Goal: Task Accomplishment & Management: Complete application form

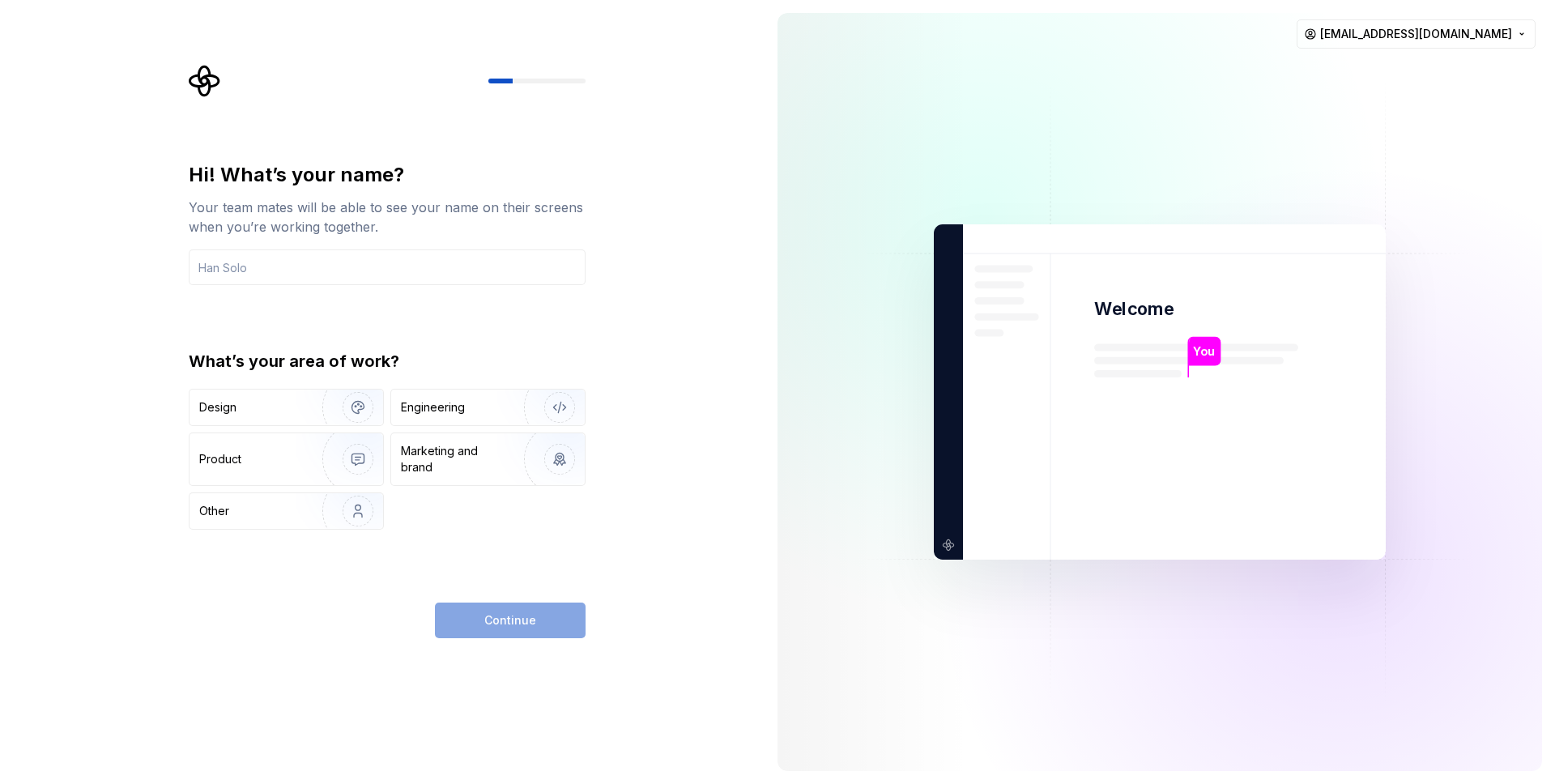
type input "R"
type input "i"
type input "o"
type input "Pim"
click at [255, 414] on div "Design" at bounding box center [286, 406] width 194 height 36
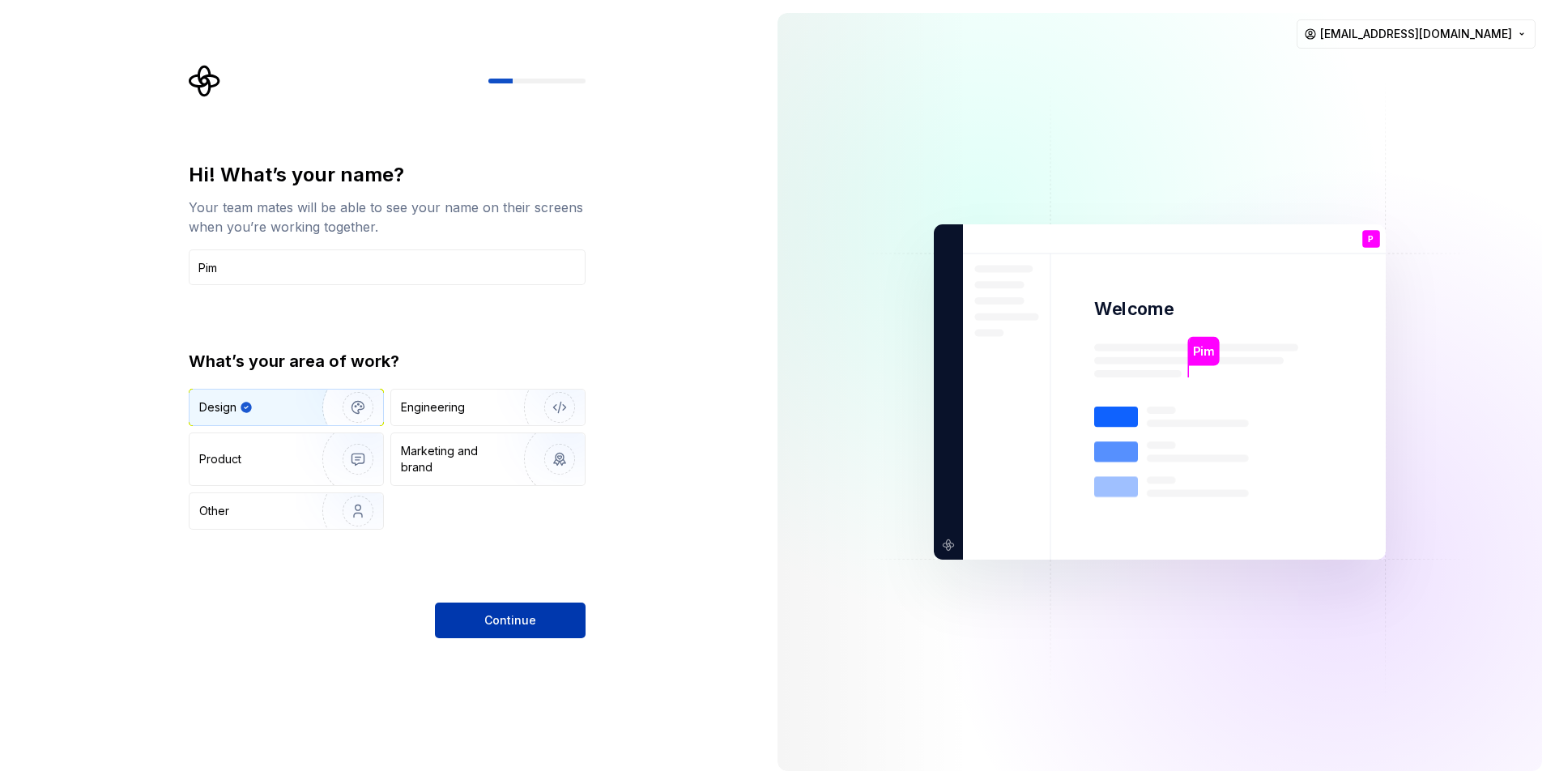
click at [546, 621] on button "Continue" at bounding box center [510, 619] width 150 height 36
click at [308, 481] on img "button" at bounding box center [348, 458] width 104 height 109
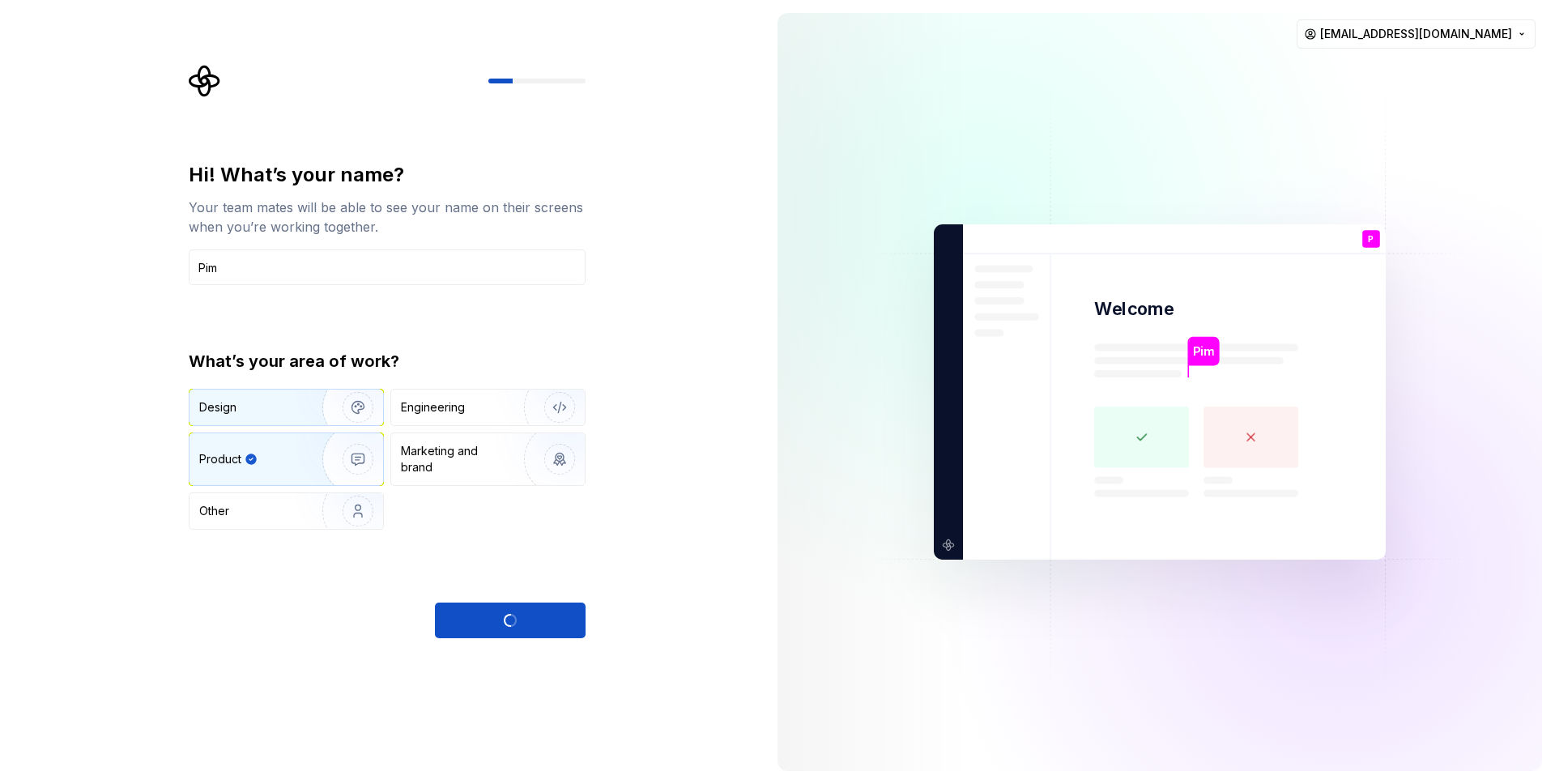
click at [284, 419] on div "Design" at bounding box center [286, 406] width 194 height 36
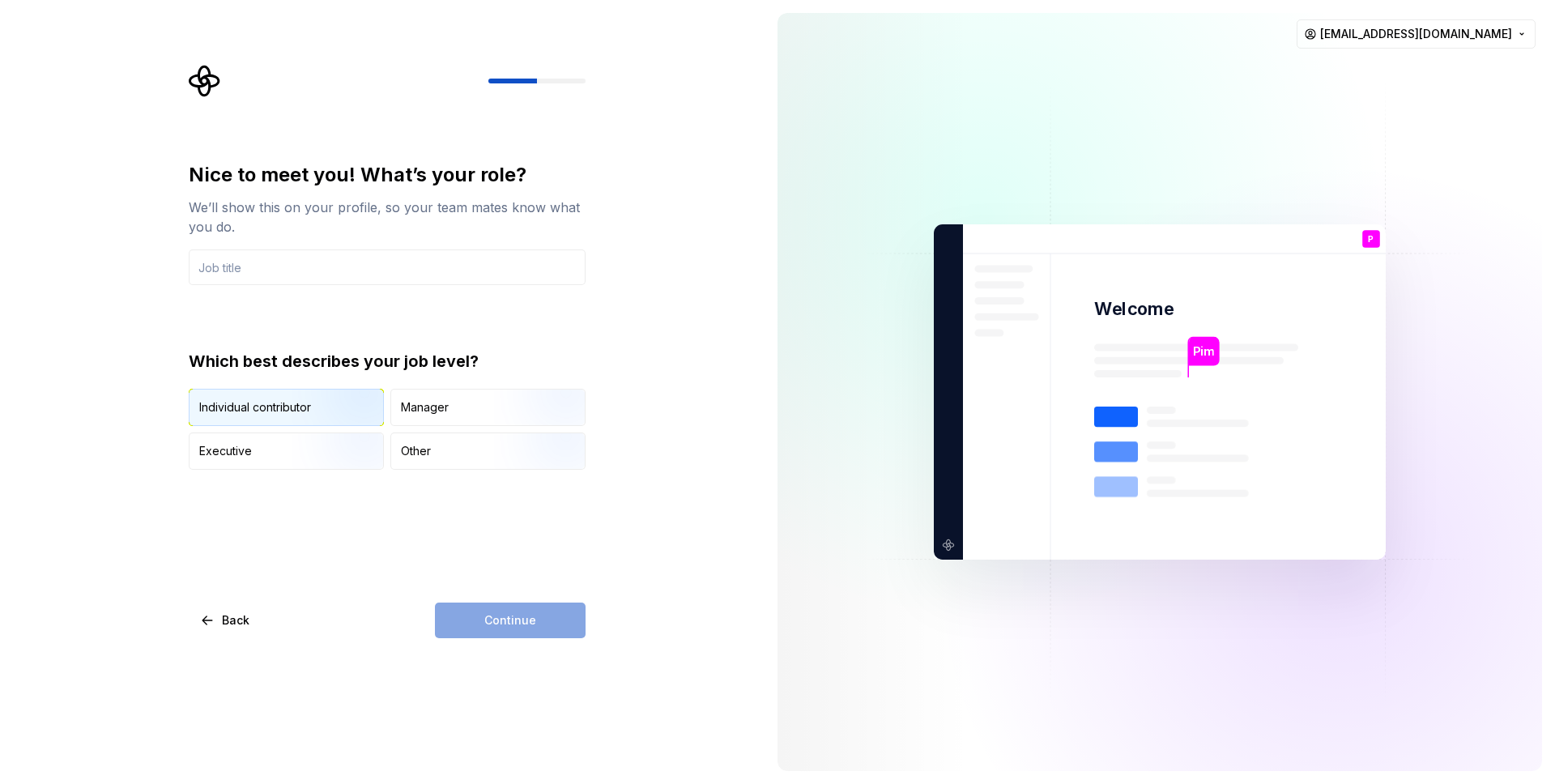
click at [331, 413] on img "button" at bounding box center [344, 427] width 104 height 109
click at [477, 596] on div "Nice to meet you! What’s your role? We’ll show this on your profile, so your te…" at bounding box center [387, 400] width 397 height 476
click at [298, 261] on input "text" at bounding box center [387, 267] width 397 height 36
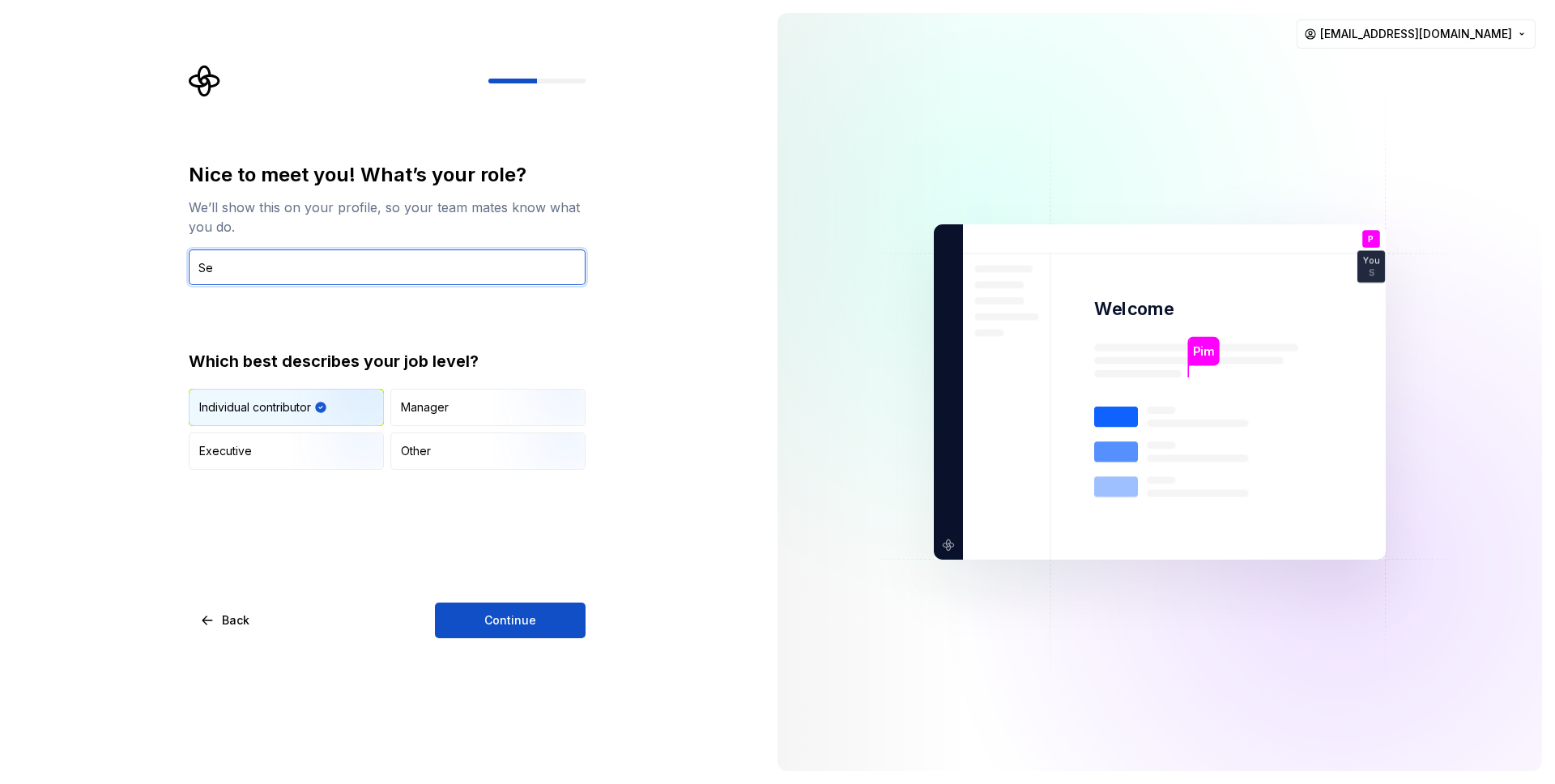
type input "Sen"
type button "IndividualContributor"
click at [296, 261] on input "Sen" at bounding box center [387, 267] width 397 height 36
type input "Senior Product"
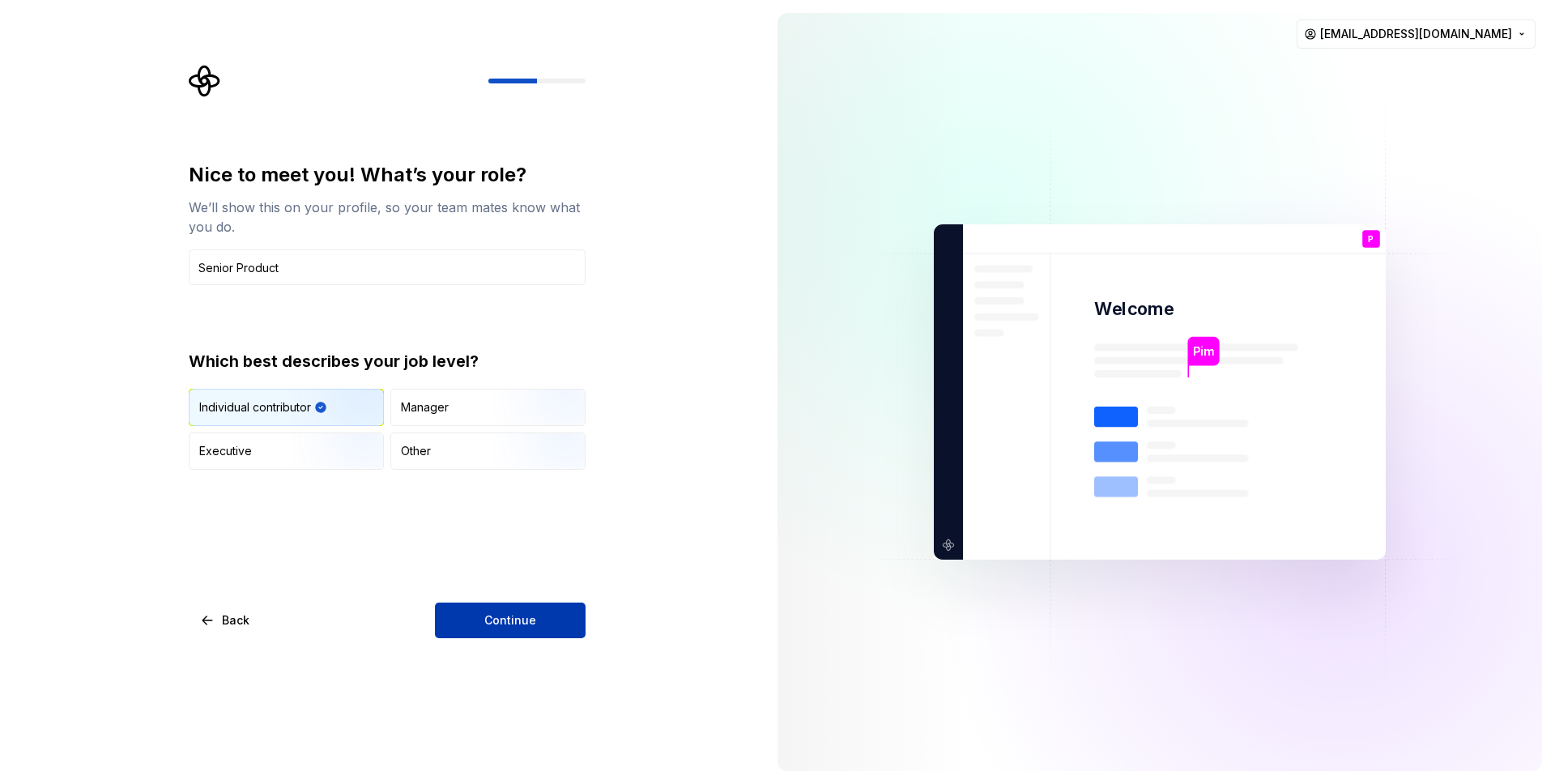
click at [463, 621] on button "Continue" at bounding box center [510, 619] width 150 height 36
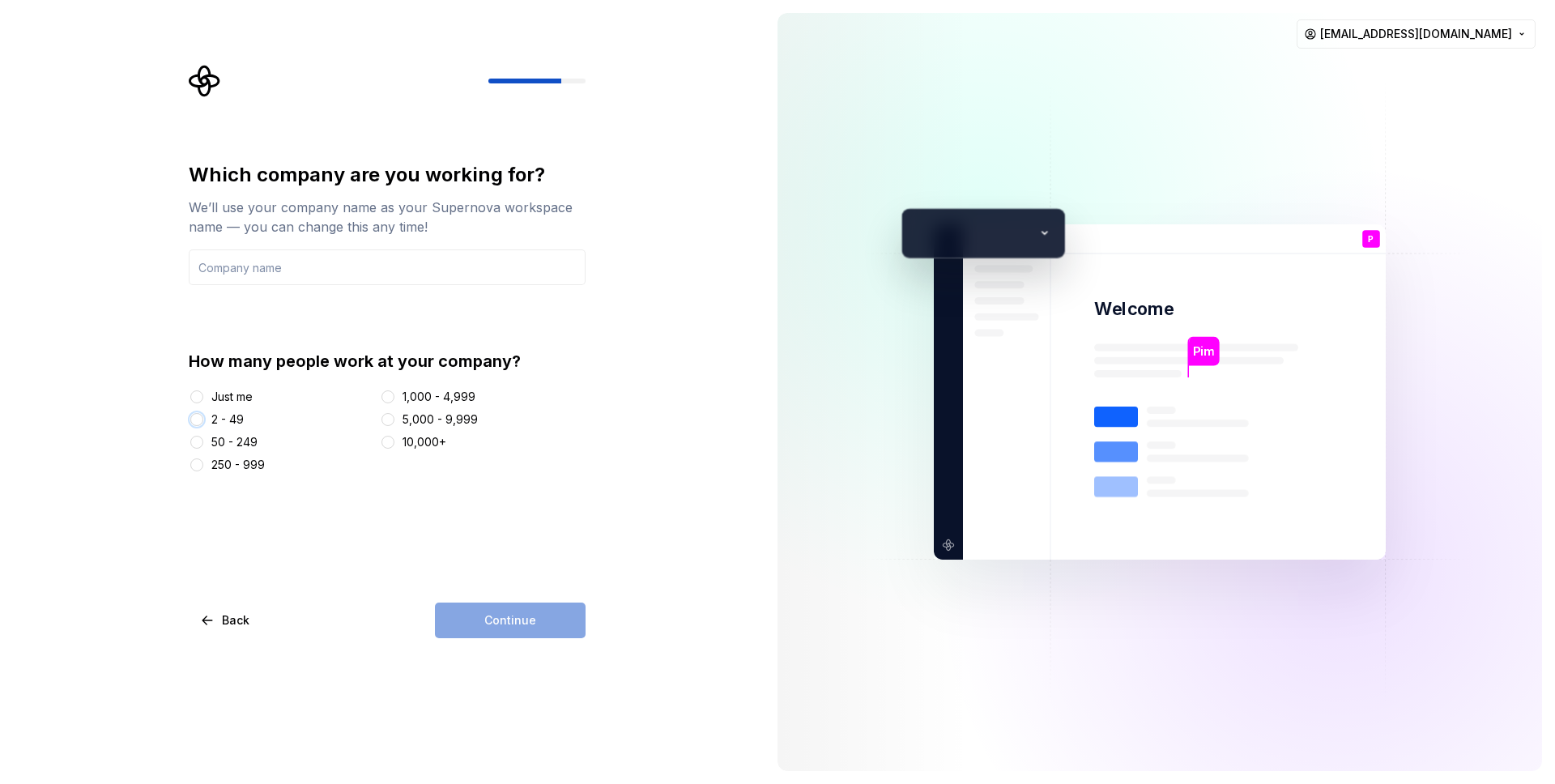
click at [197, 424] on button "2 - 49" at bounding box center [197, 419] width 13 height 13
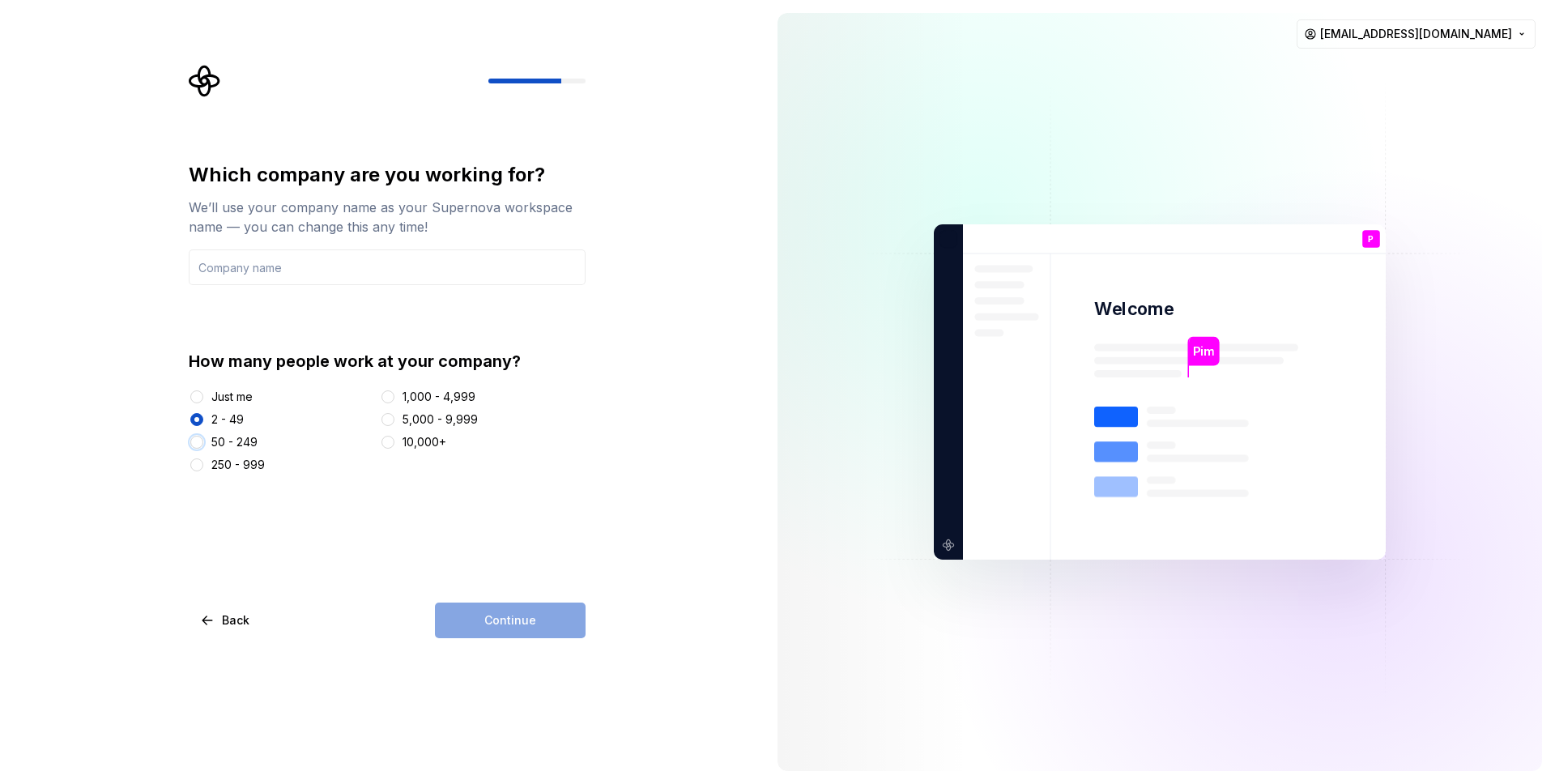
click at [197, 444] on button "50 - 249" at bounding box center [197, 441] width 13 height 13
click at [232, 268] on input "text" at bounding box center [387, 267] width 397 height 36
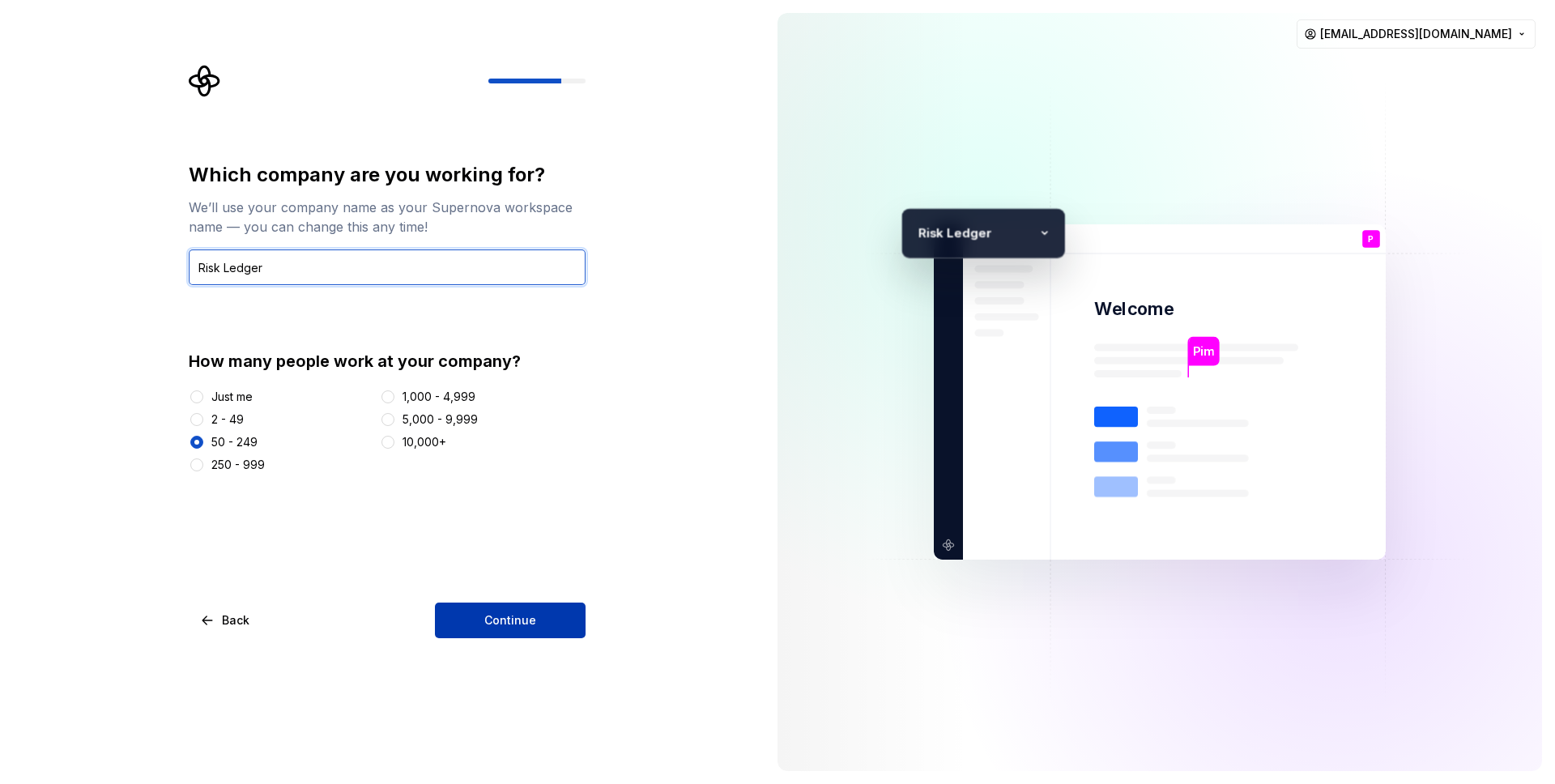
type input "Risk Ledger"
click at [495, 631] on button "Continue" at bounding box center [510, 619] width 150 height 36
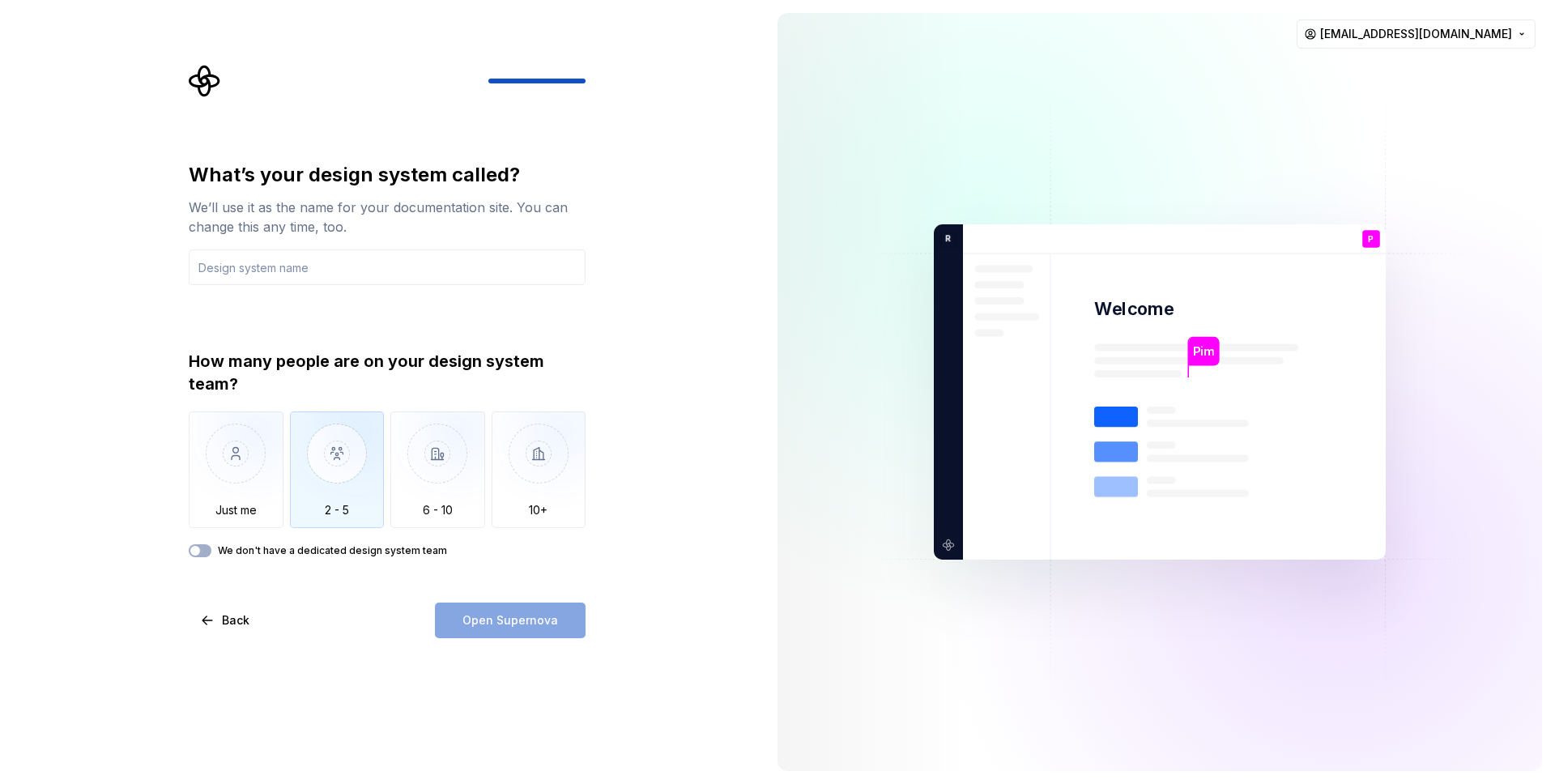
click at [332, 468] on img "button" at bounding box center [337, 465] width 94 height 109
click at [339, 286] on div "What’s your design system called? We’ll use it as the name for your documentati…" at bounding box center [387, 359] width 397 height 395
click at [346, 274] on input "text" at bounding box center [387, 267] width 397 height 36
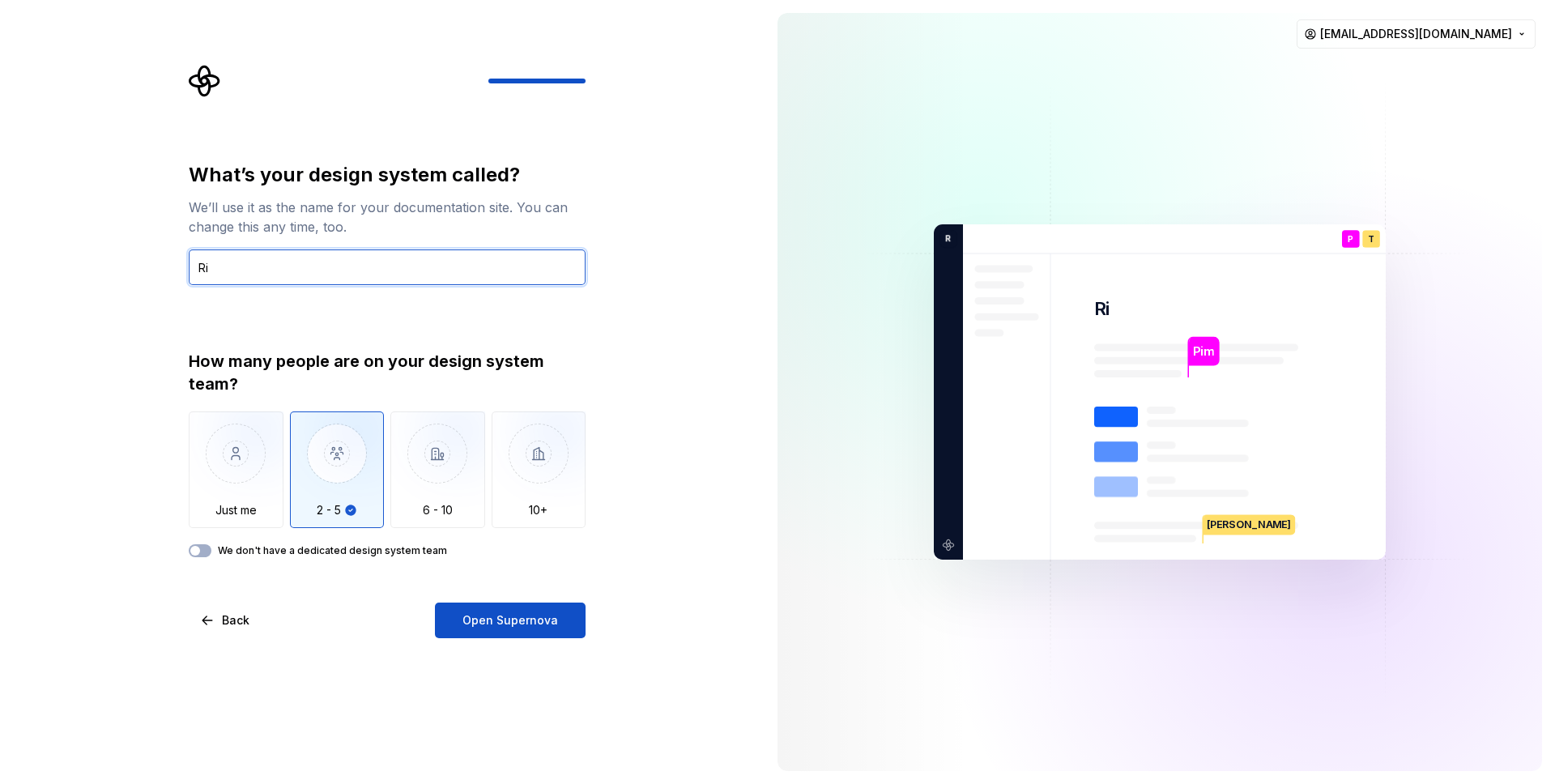
type input "R"
type input "T"
type input "RiskTester"
click at [491, 646] on div "What’s your design system called? We’ll use it as the name for your documentati…" at bounding box center [382, 392] width 764 height 784
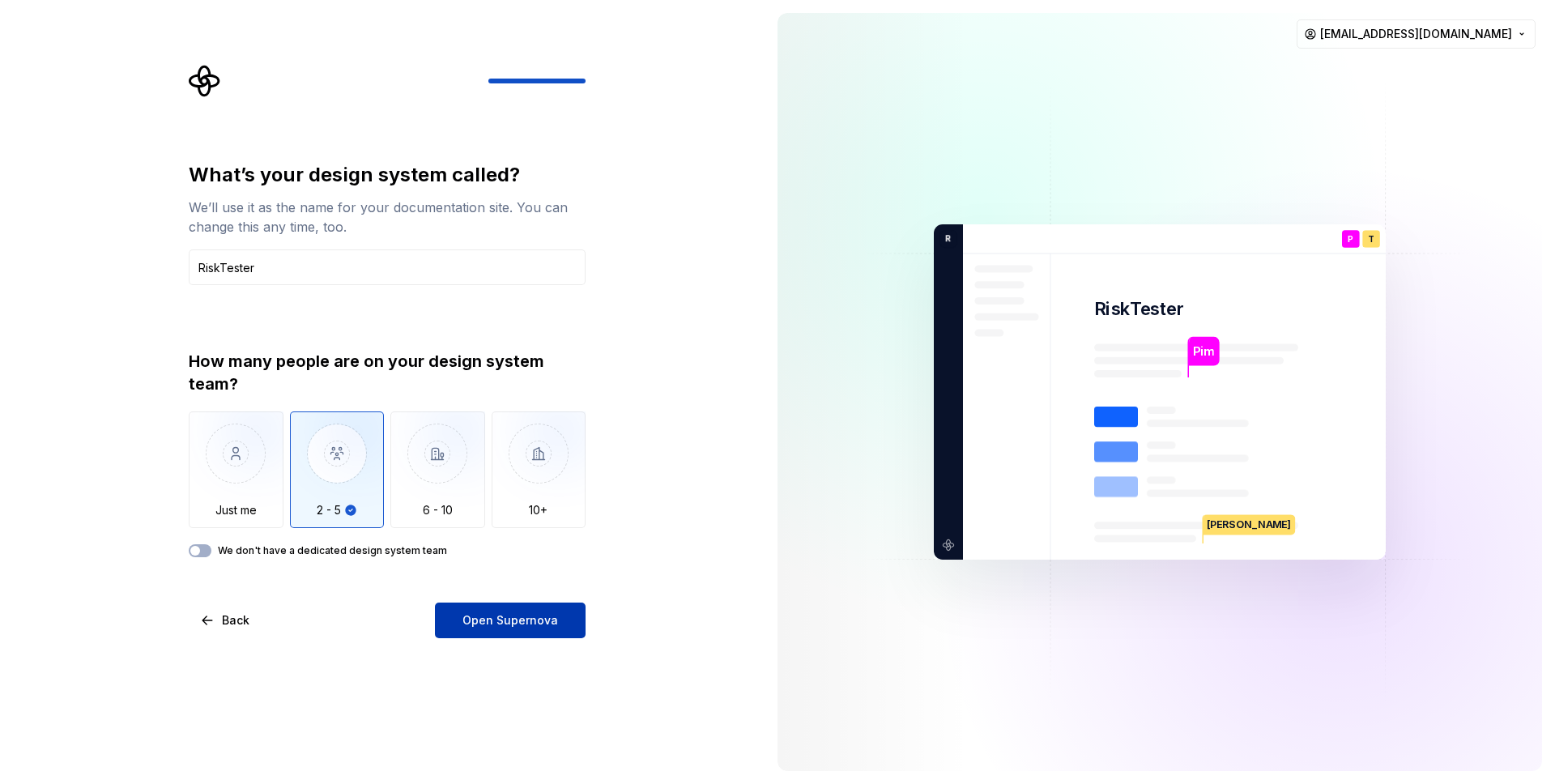
click at [492, 619] on span "Open Supernova" at bounding box center [510, 619] width 95 height 16
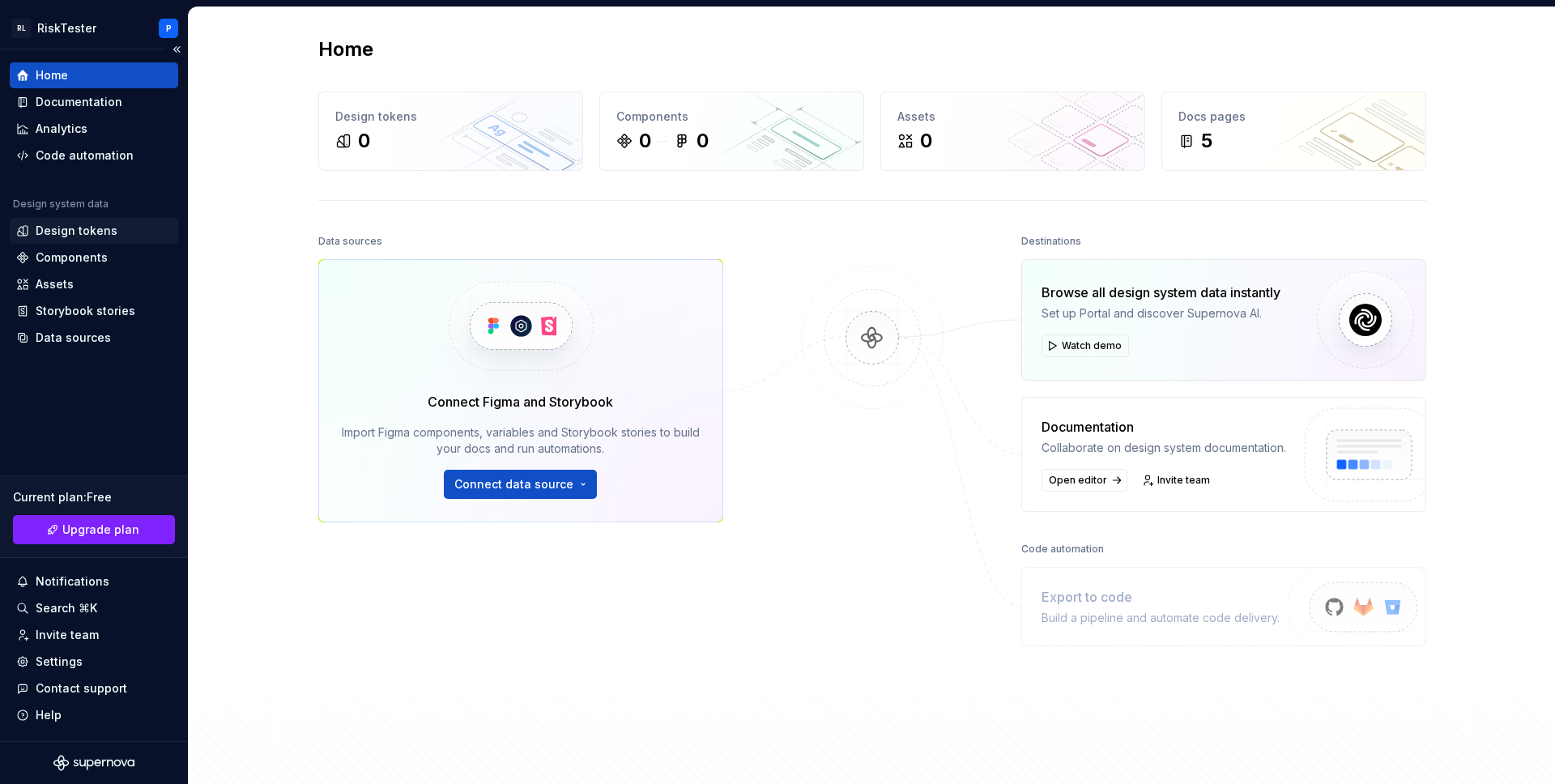
click at [81, 233] on div "Design tokens" at bounding box center [76, 230] width 82 height 16
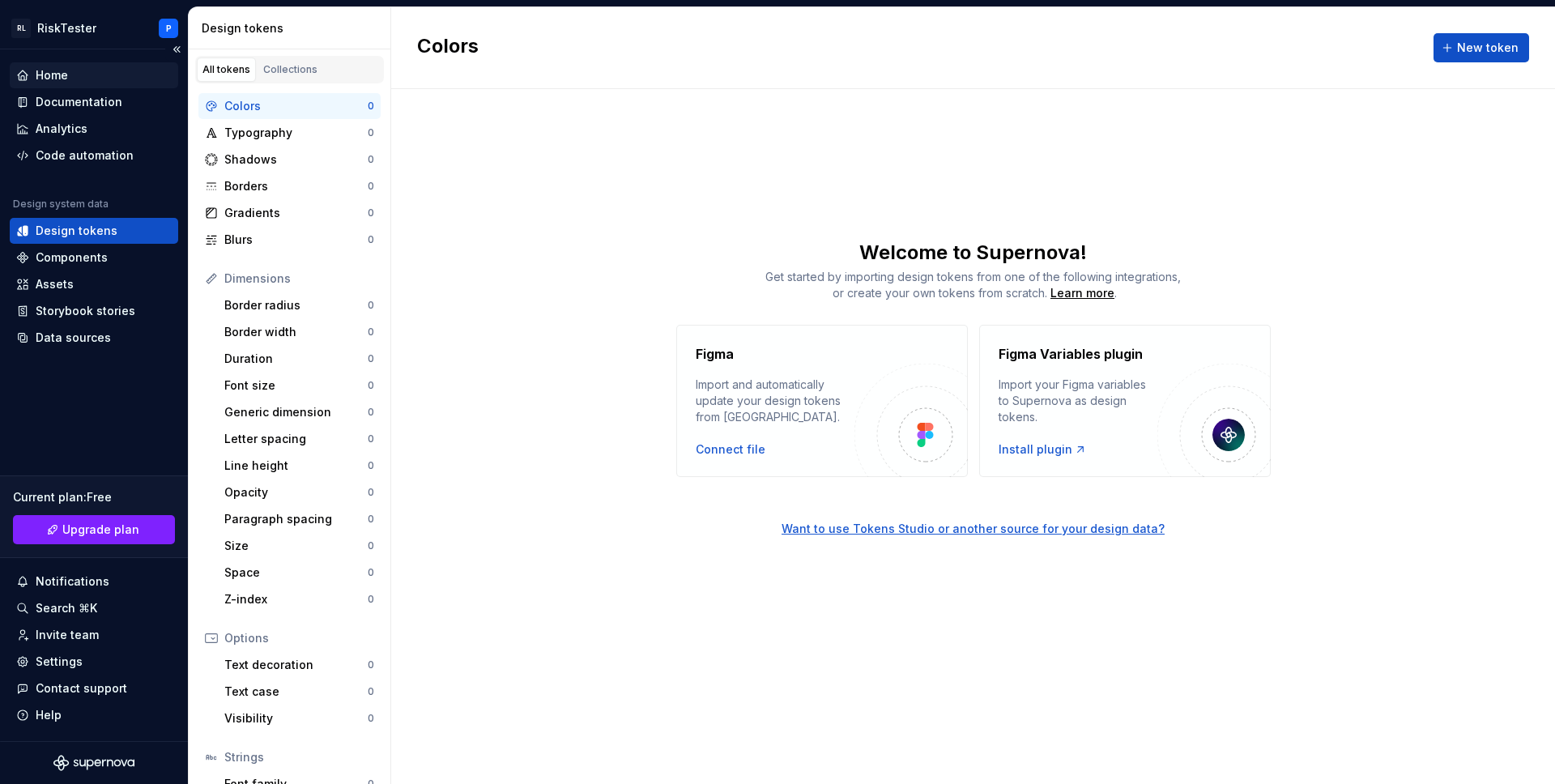
click at [72, 74] on div "Home" at bounding box center [93, 75] width 155 height 16
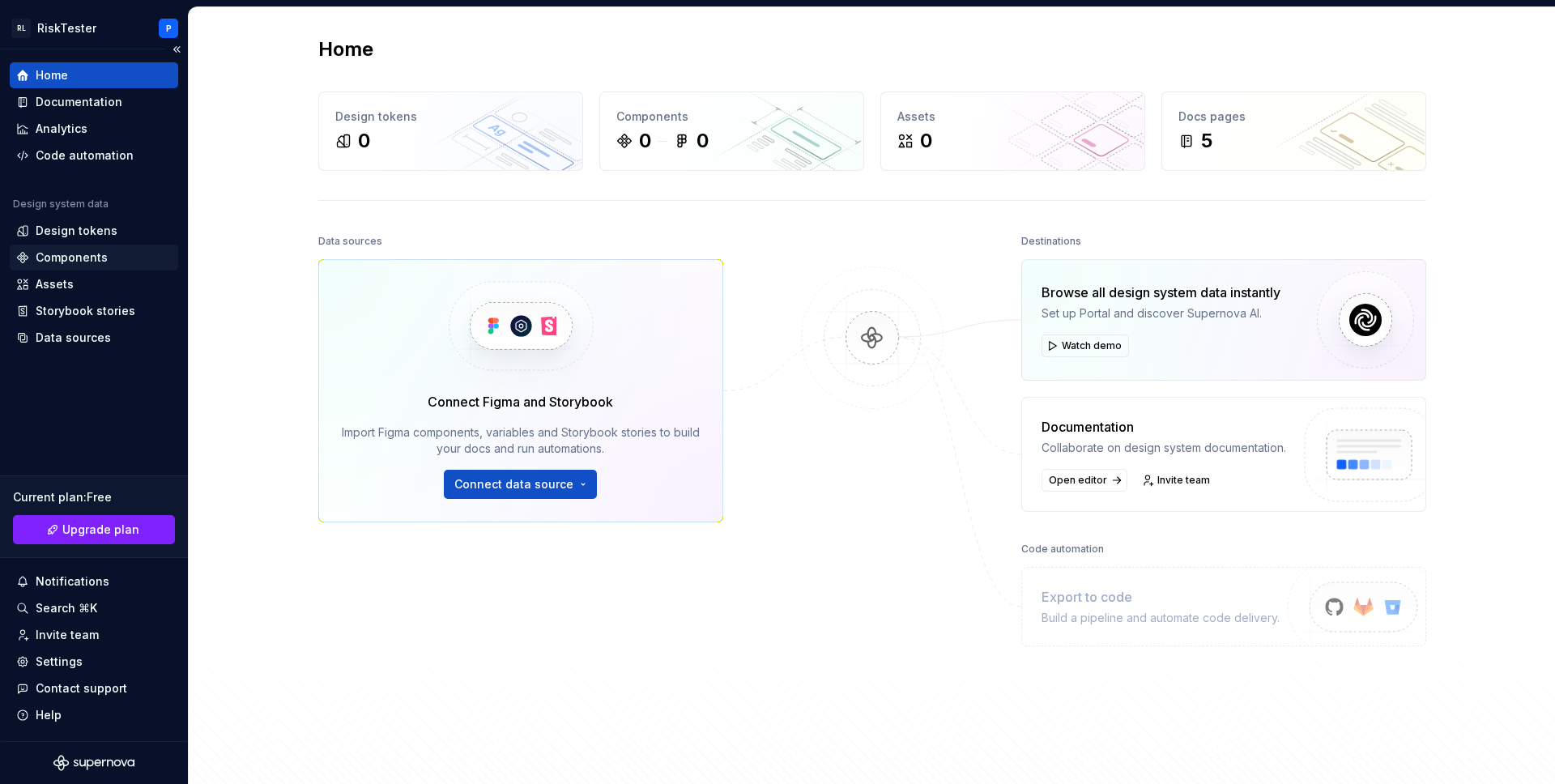
click at [94, 259] on div "Components" at bounding box center [71, 257] width 72 height 16
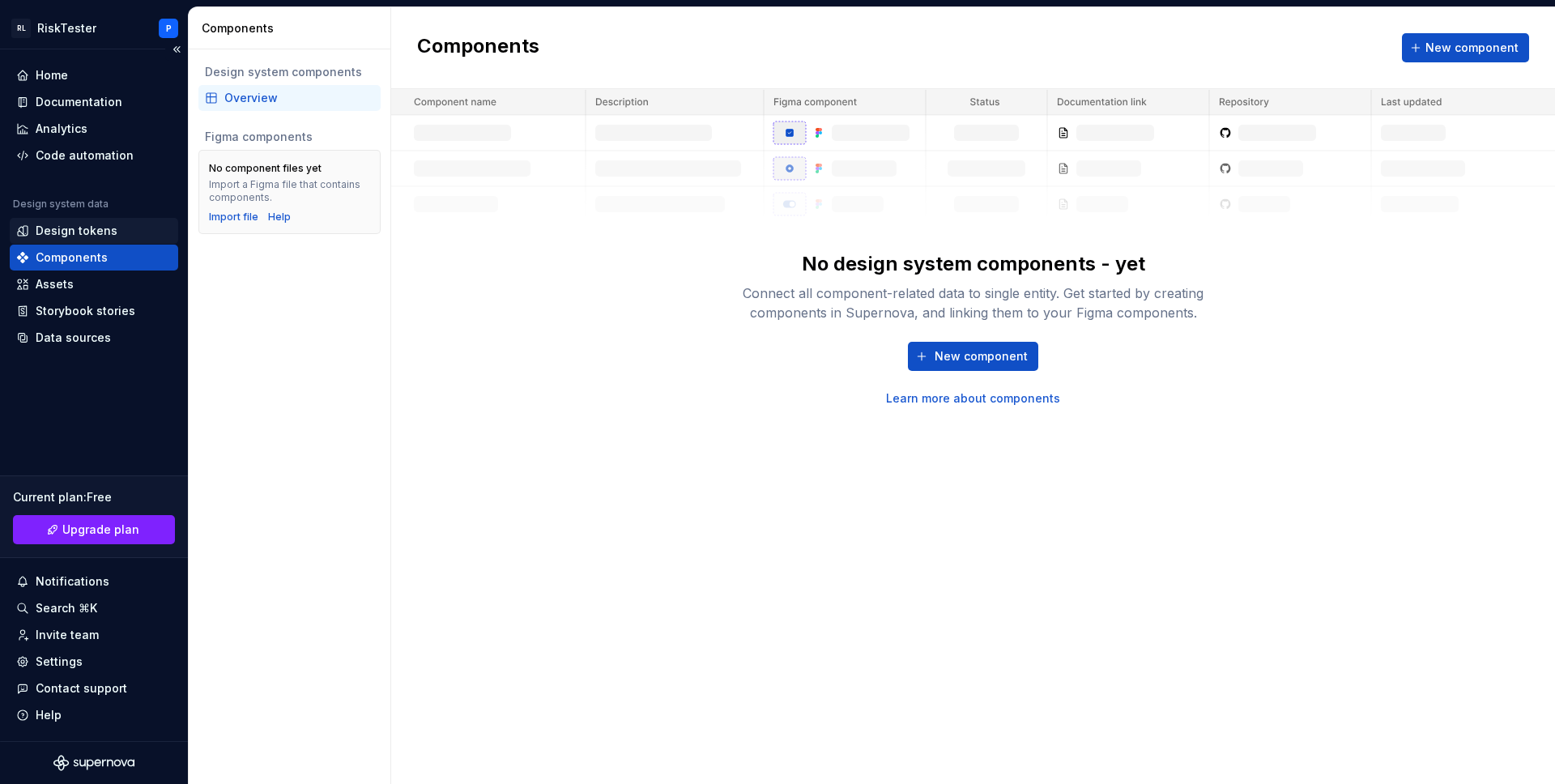
click at [49, 235] on div "Design tokens" at bounding box center [76, 230] width 82 height 16
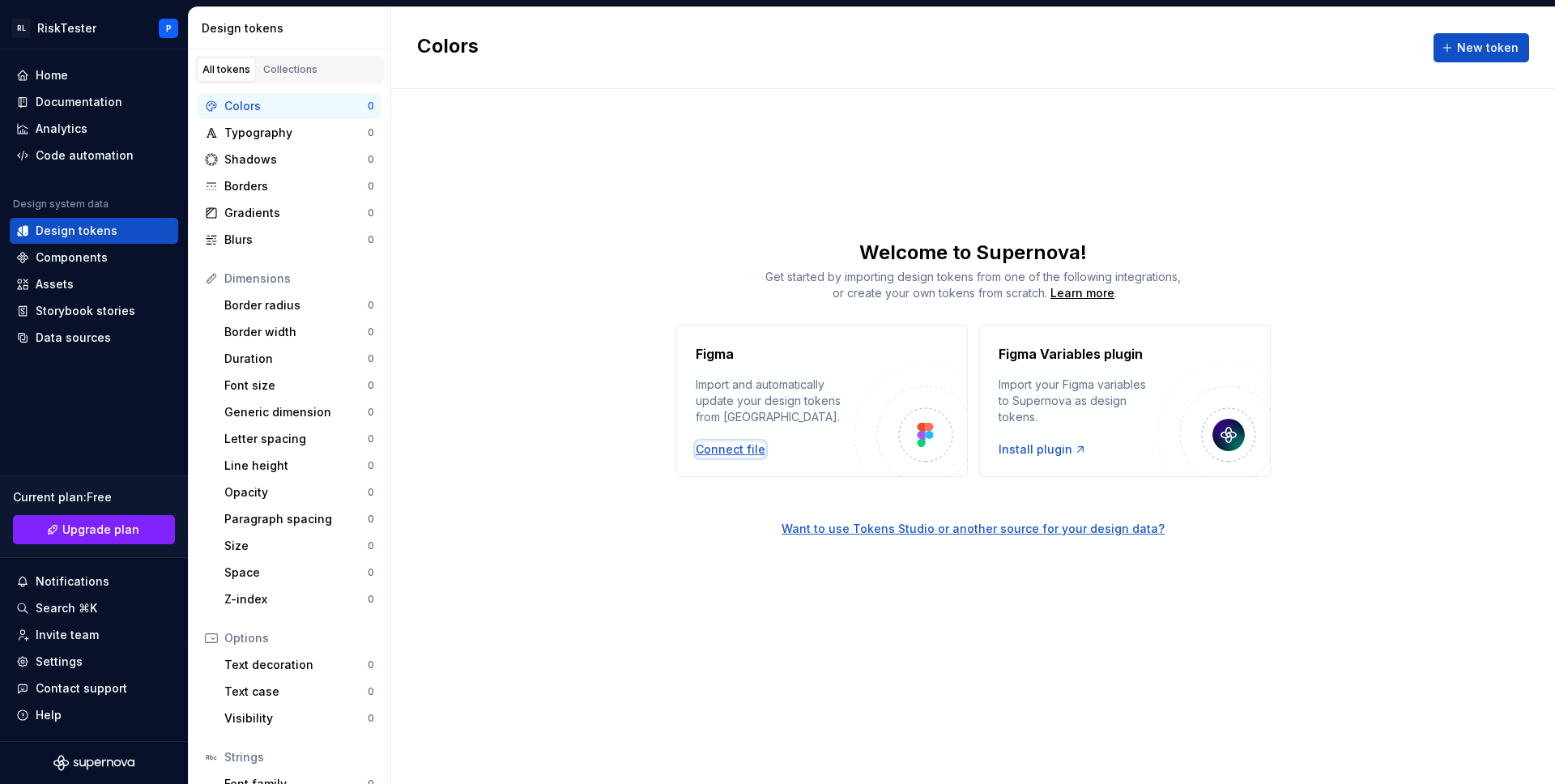
click at [742, 445] on div "Connect file" at bounding box center [730, 449] width 69 height 16
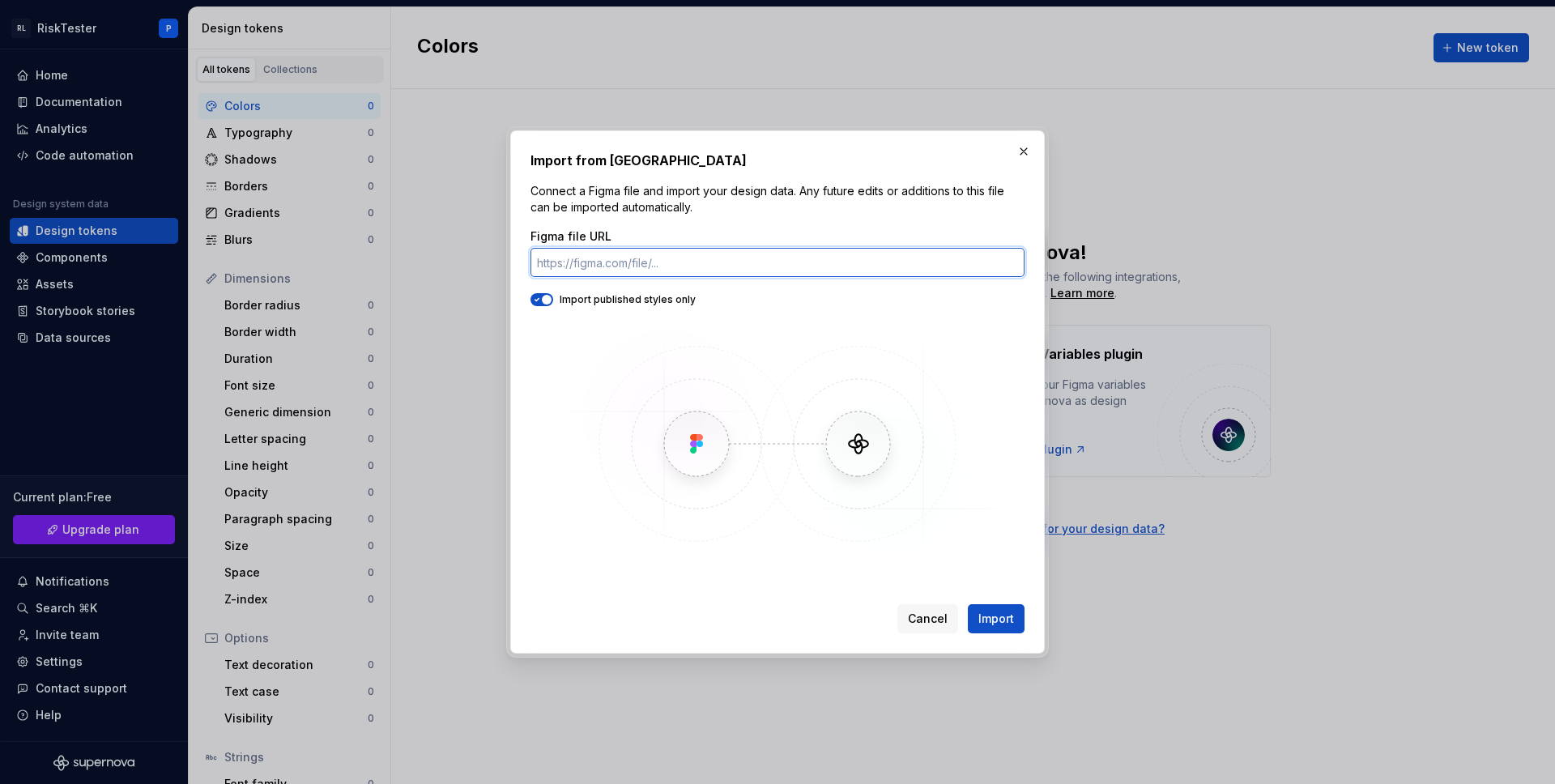
paste input "https://www.figma.com/design/LoZclRHUNZM4wRKPsde86z/Design-System?node-id=2886-…"
type input "https://www.figma.com/design/LoZclRHUNZM4wRKPsde86z/Design-System?node-id=2886-…"
click at [967, 604] on button "Import" at bounding box center [995, 618] width 57 height 29
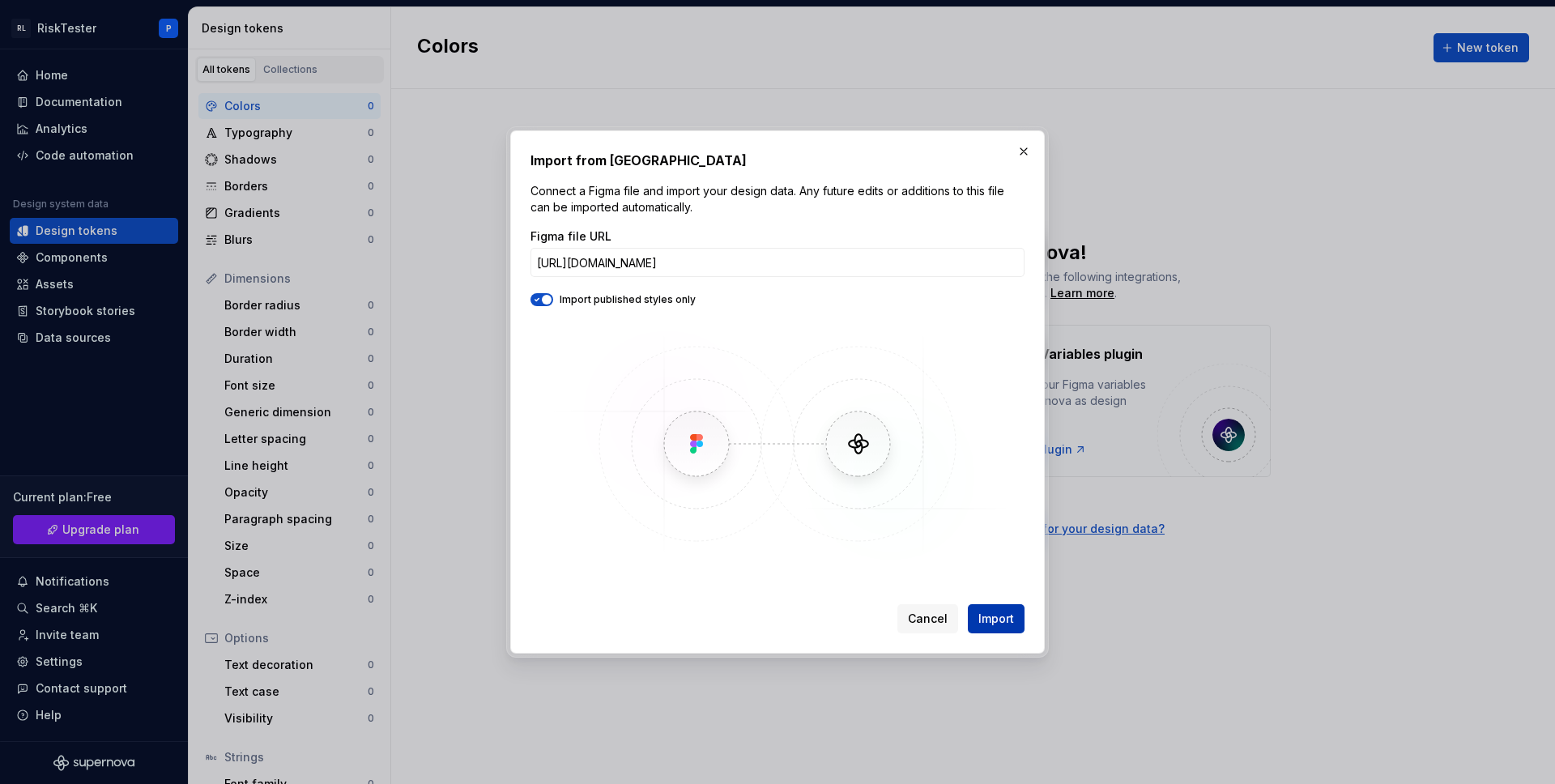
scroll to position [0, 0]
click at [1008, 629] on button "Import" at bounding box center [995, 618] width 57 height 29
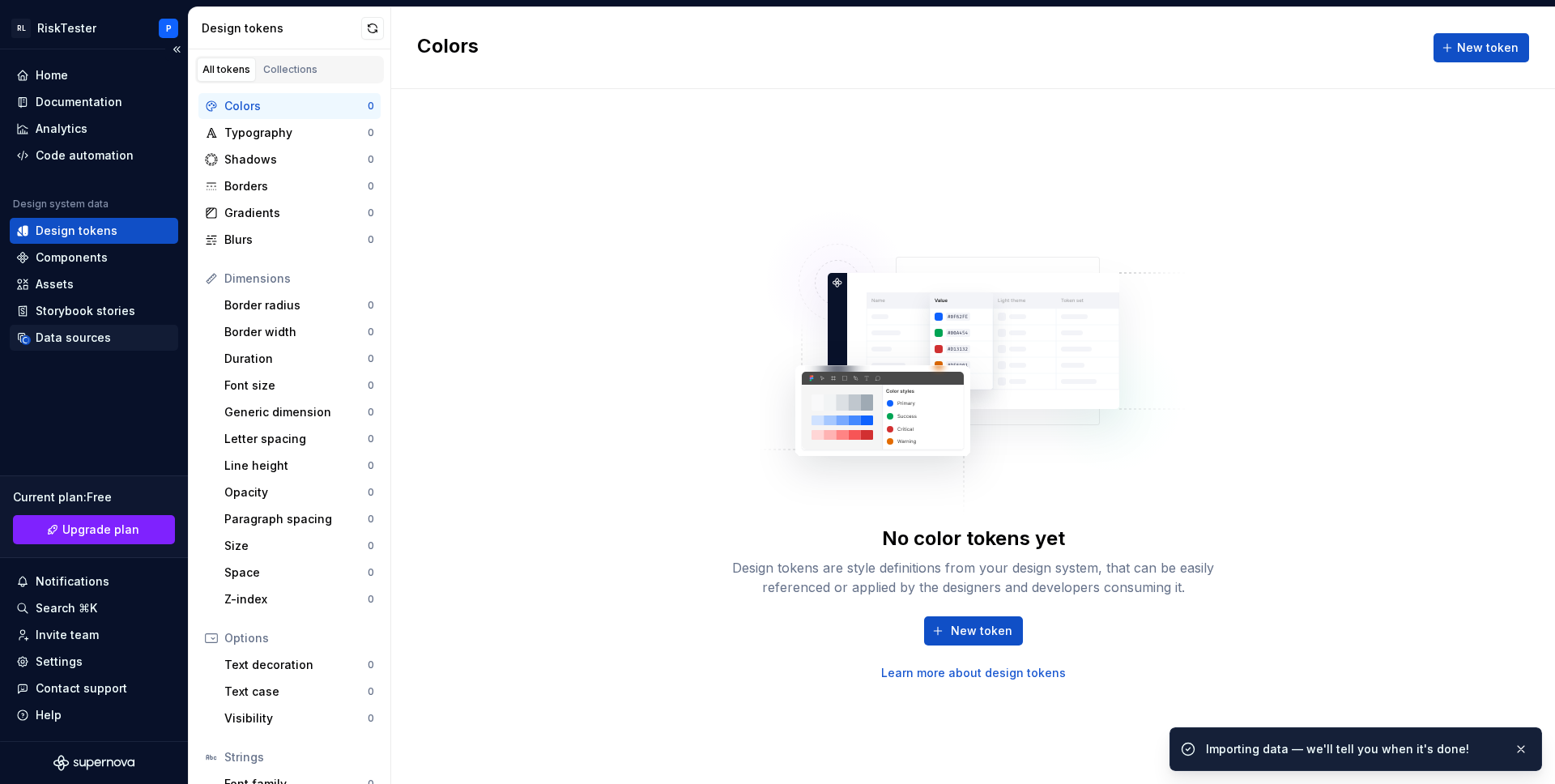
click at [89, 333] on div "Data sources" at bounding box center [73, 337] width 75 height 16
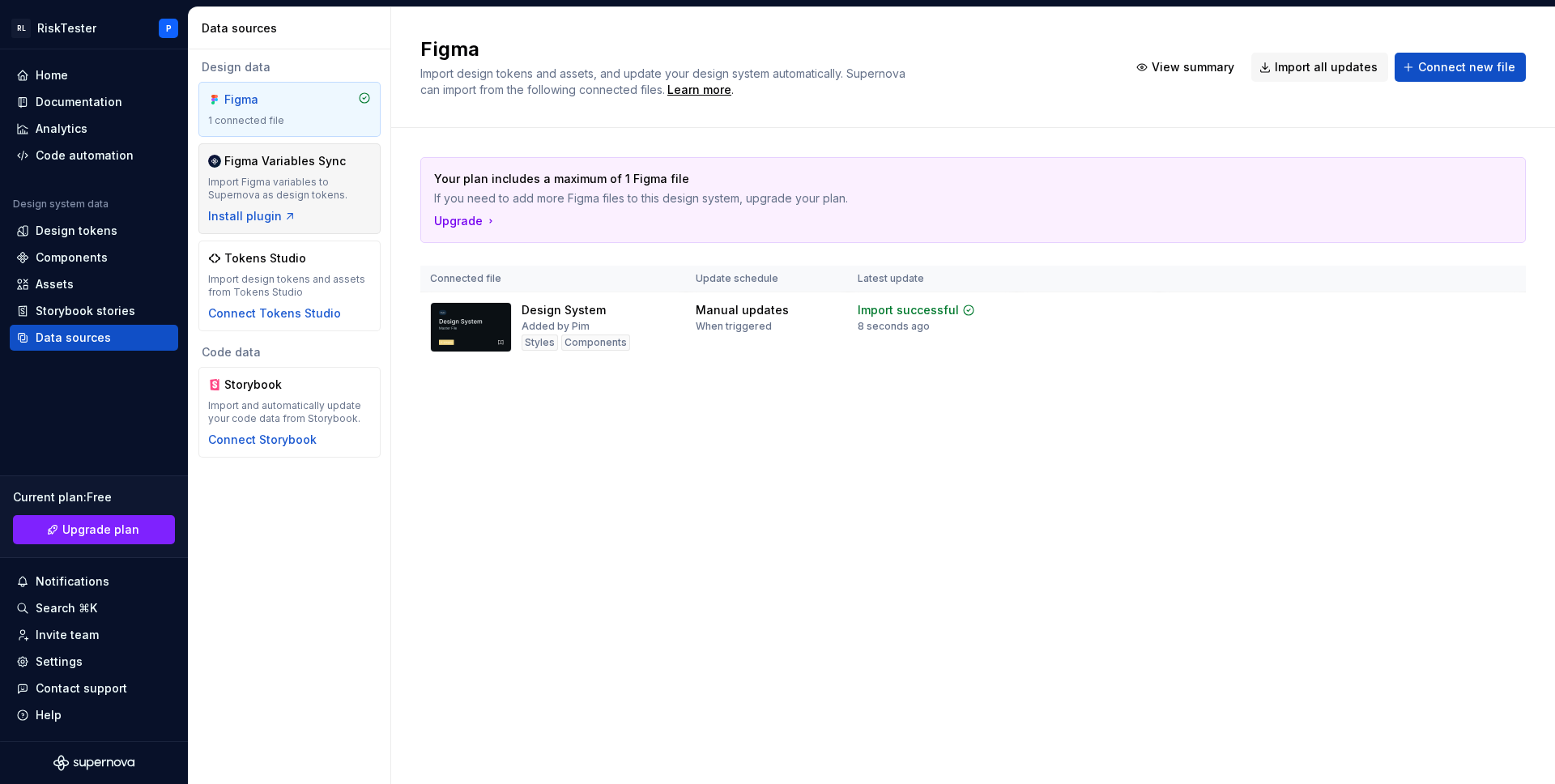
click at [294, 170] on div "Figma Variables Sync Import Figma variables to Supernova as design tokens. Inst…" at bounding box center [289, 189] width 163 height 71
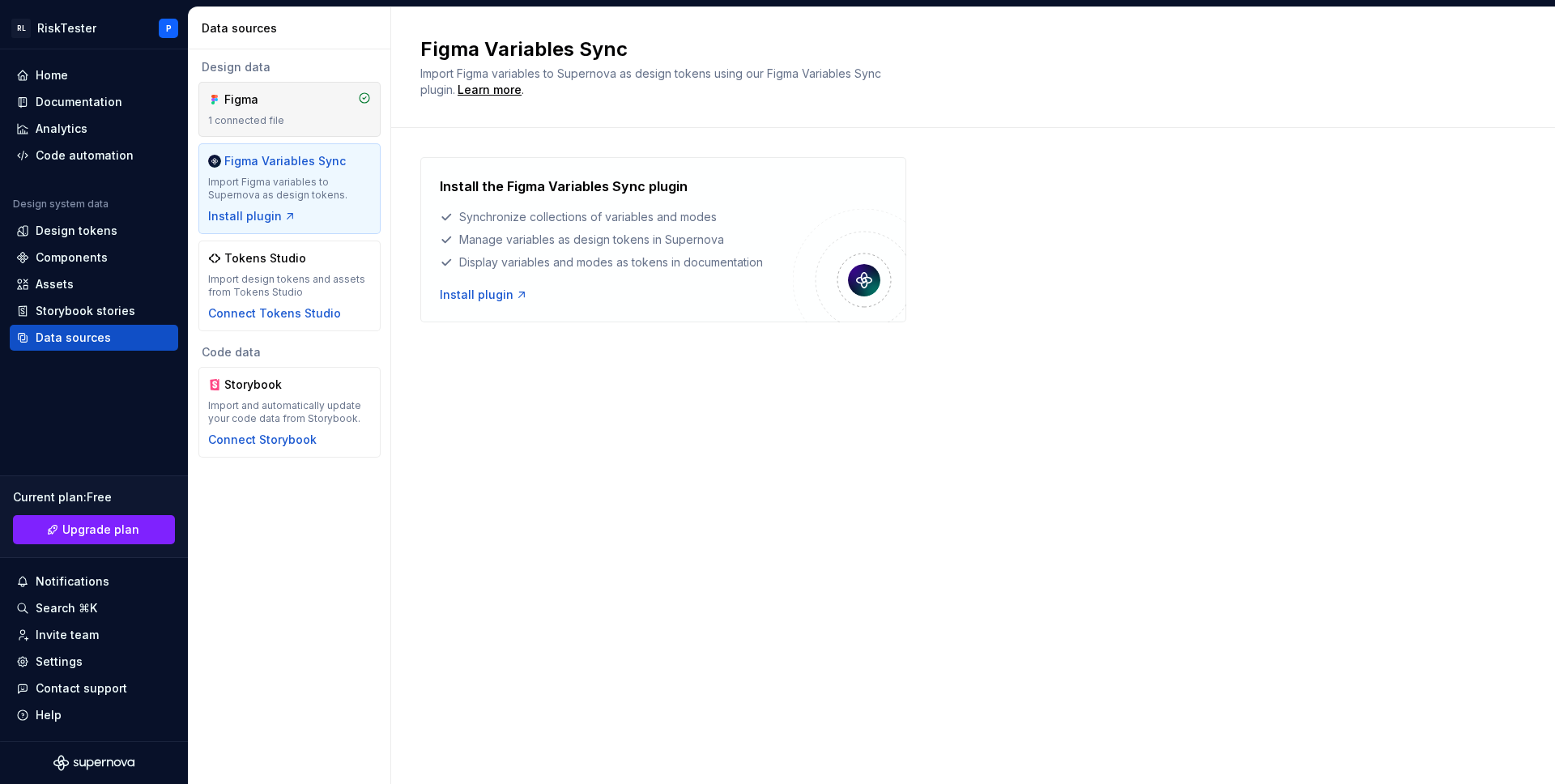
click at [285, 111] on div "Figma 1 connected file" at bounding box center [289, 109] width 163 height 36
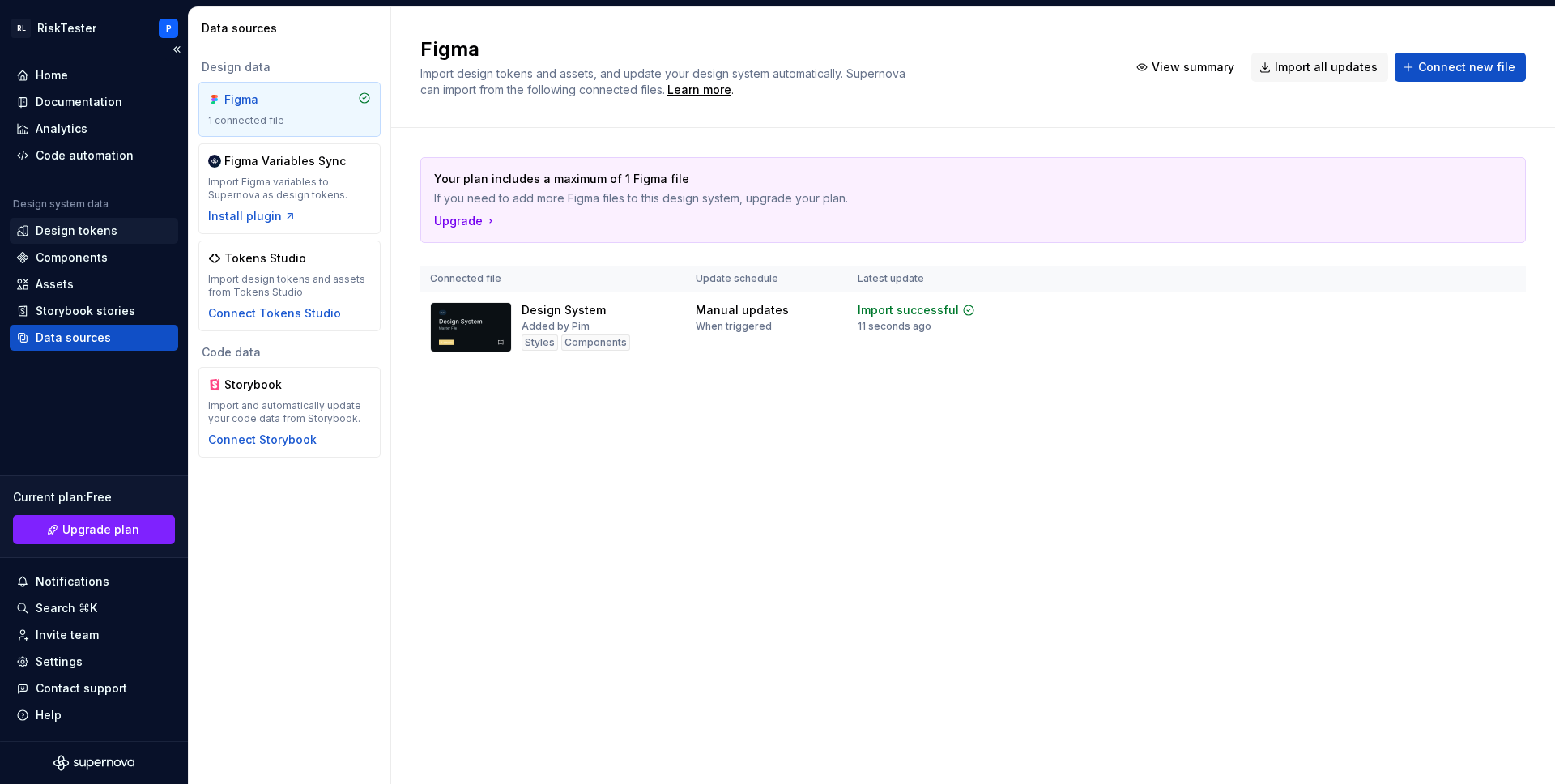
click at [75, 226] on div "Design tokens" at bounding box center [76, 230] width 82 height 16
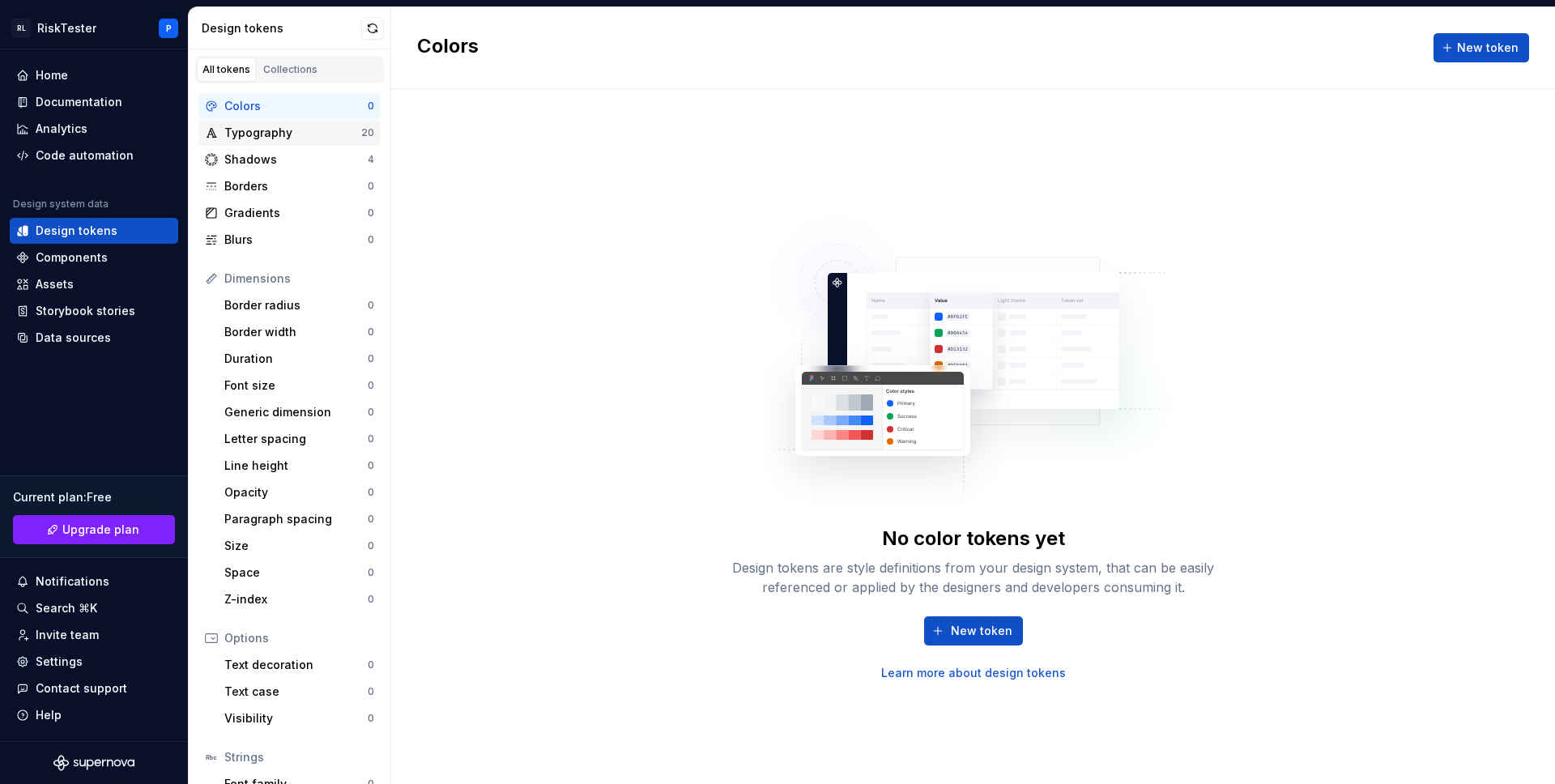
click at [297, 129] on div "Typography" at bounding box center [293, 132] width 137 height 16
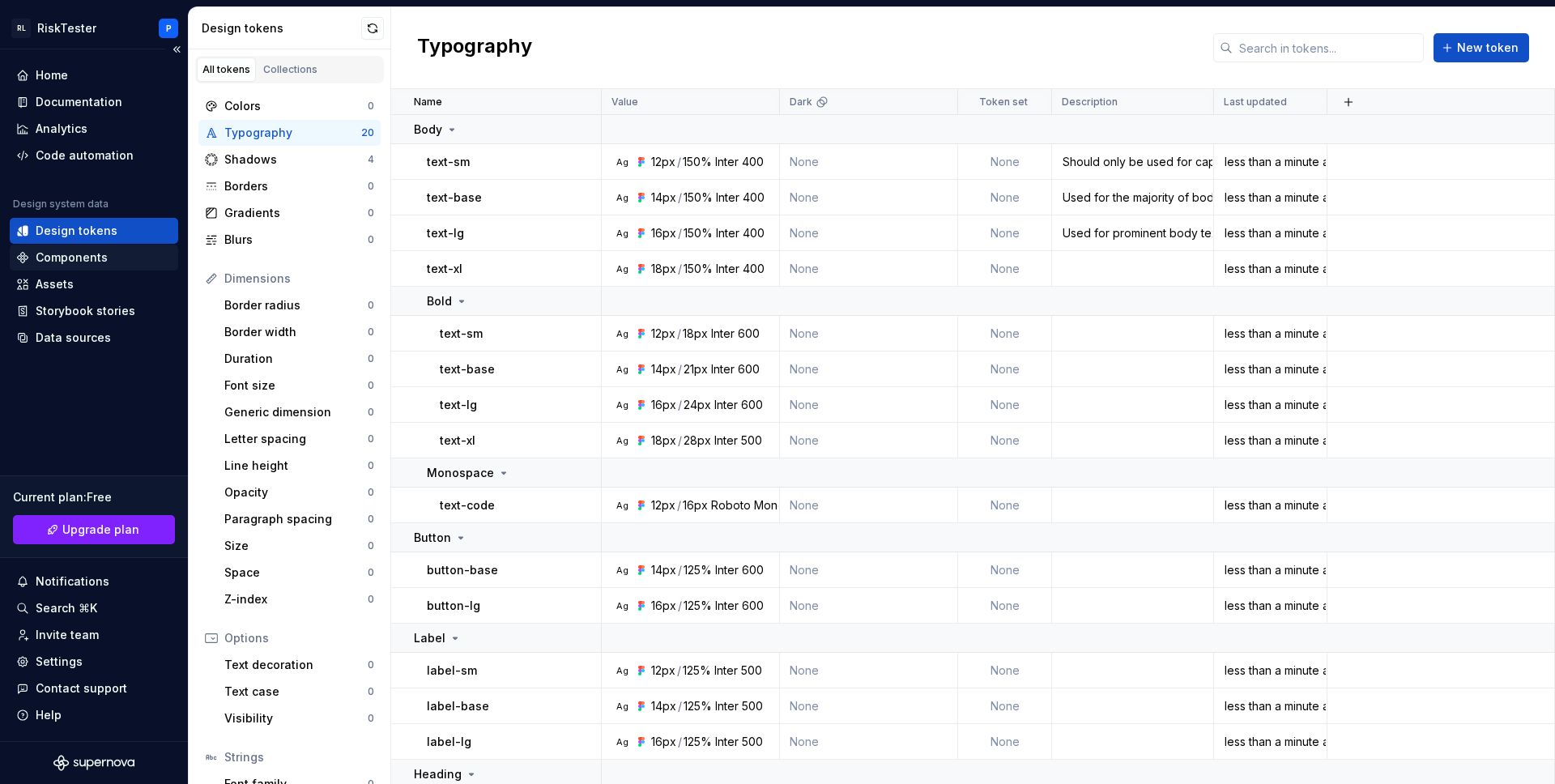
click at [79, 257] on div "Components" at bounding box center [71, 257] width 72 height 16
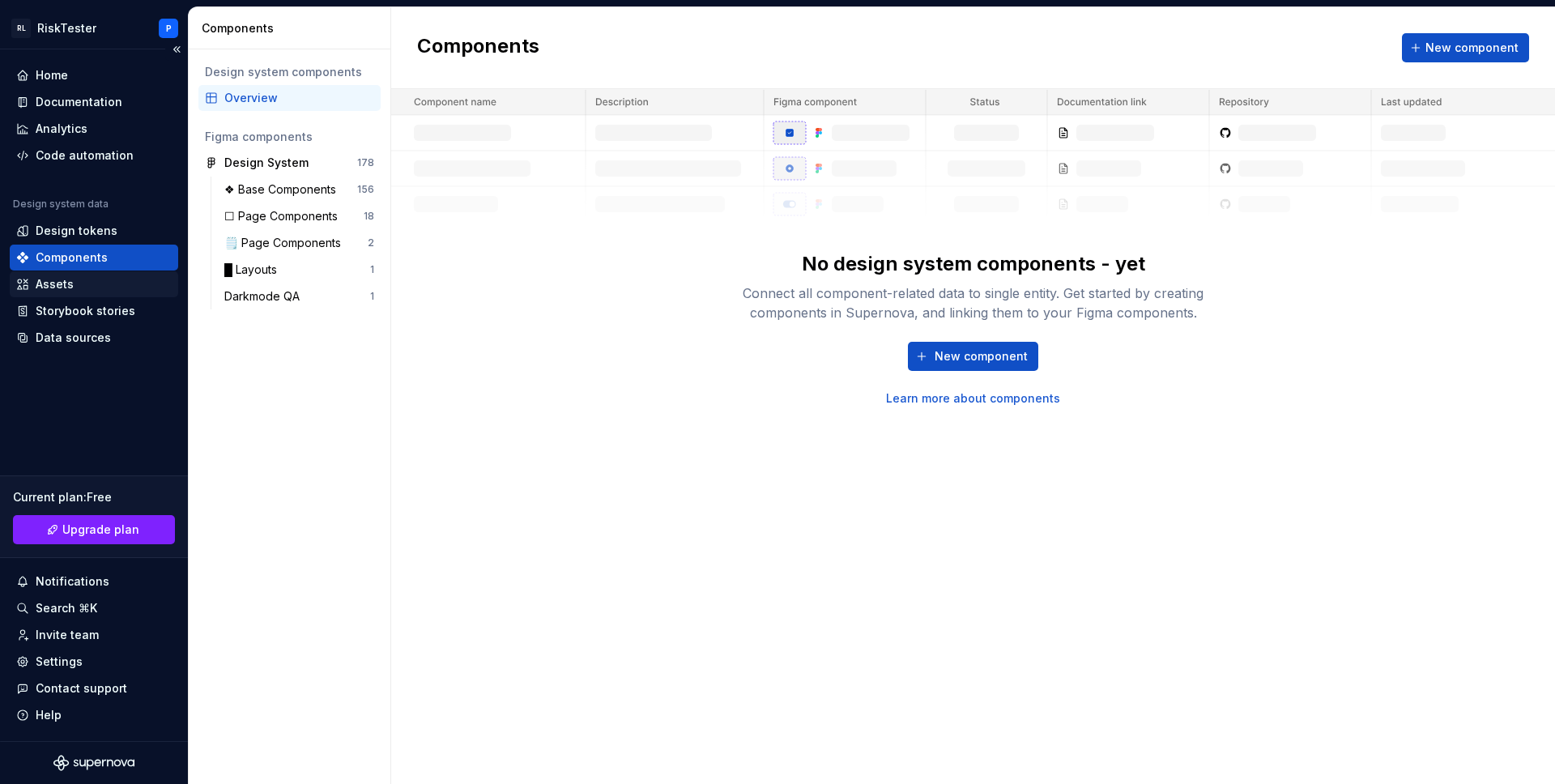
click at [72, 290] on div "Assets" at bounding box center [93, 284] width 155 height 16
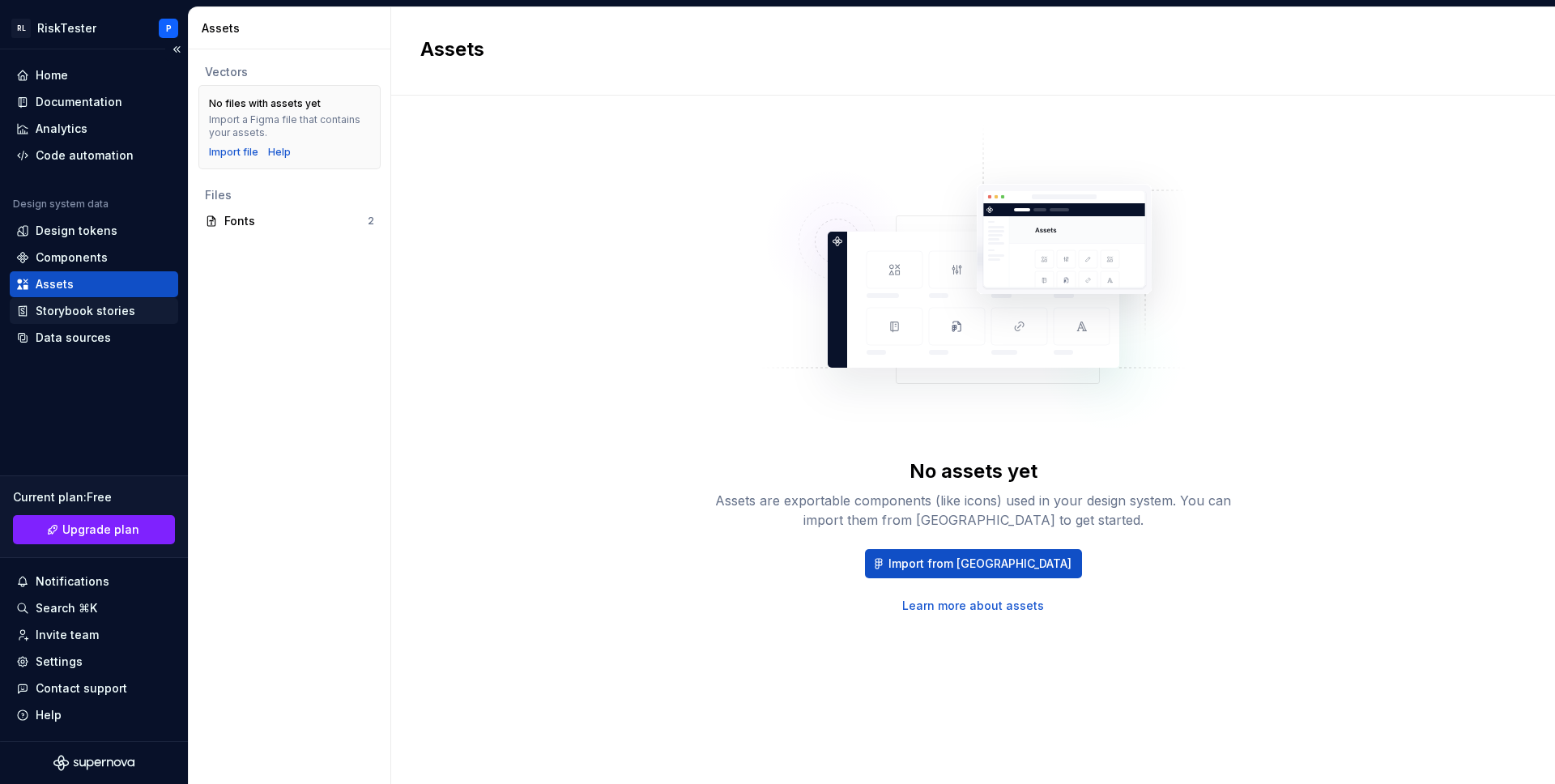
click at [68, 311] on div "Storybook stories" at bounding box center [85, 310] width 99 height 16
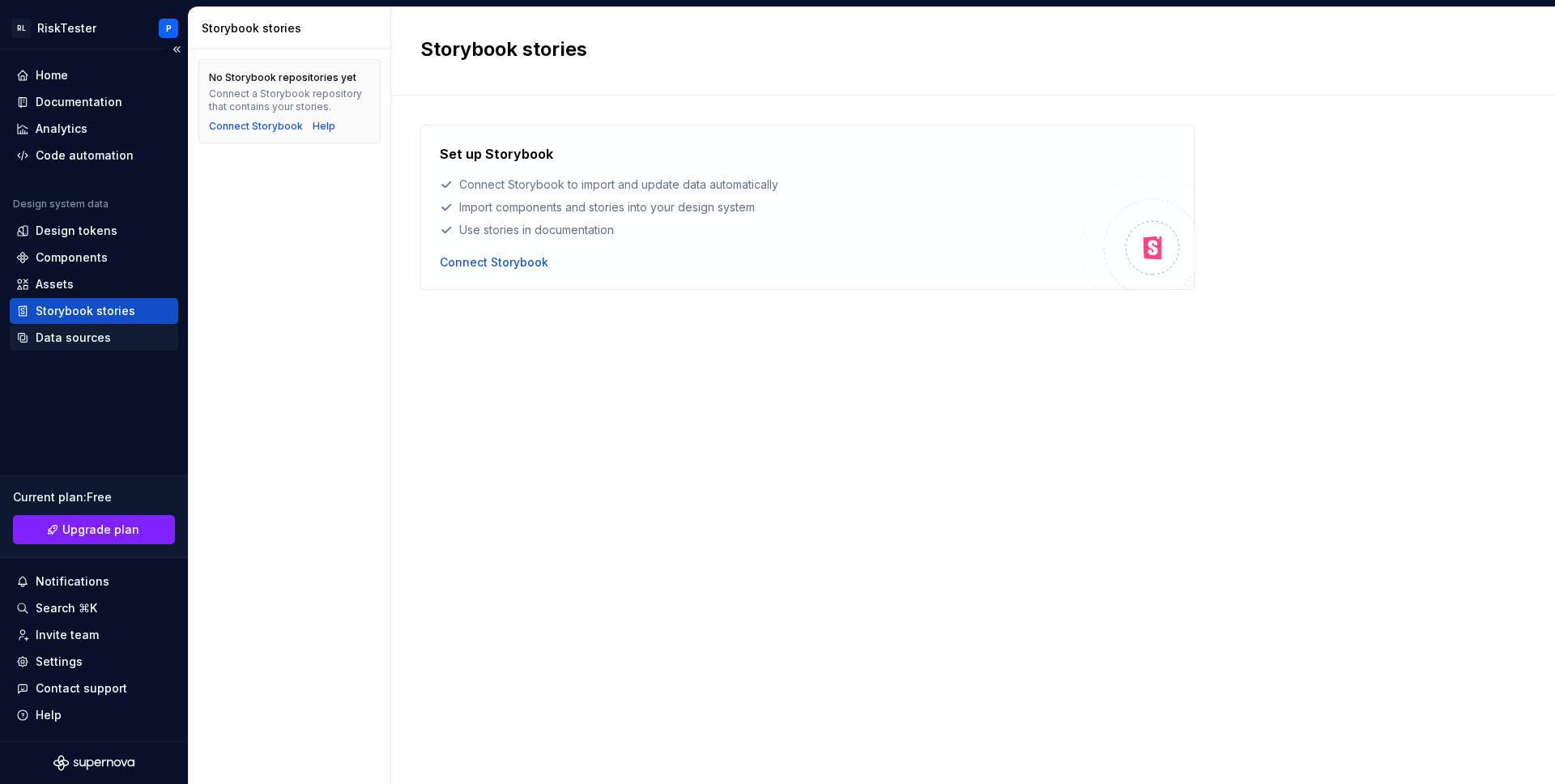
click at [65, 332] on div "Data sources" at bounding box center [73, 337] width 75 height 16
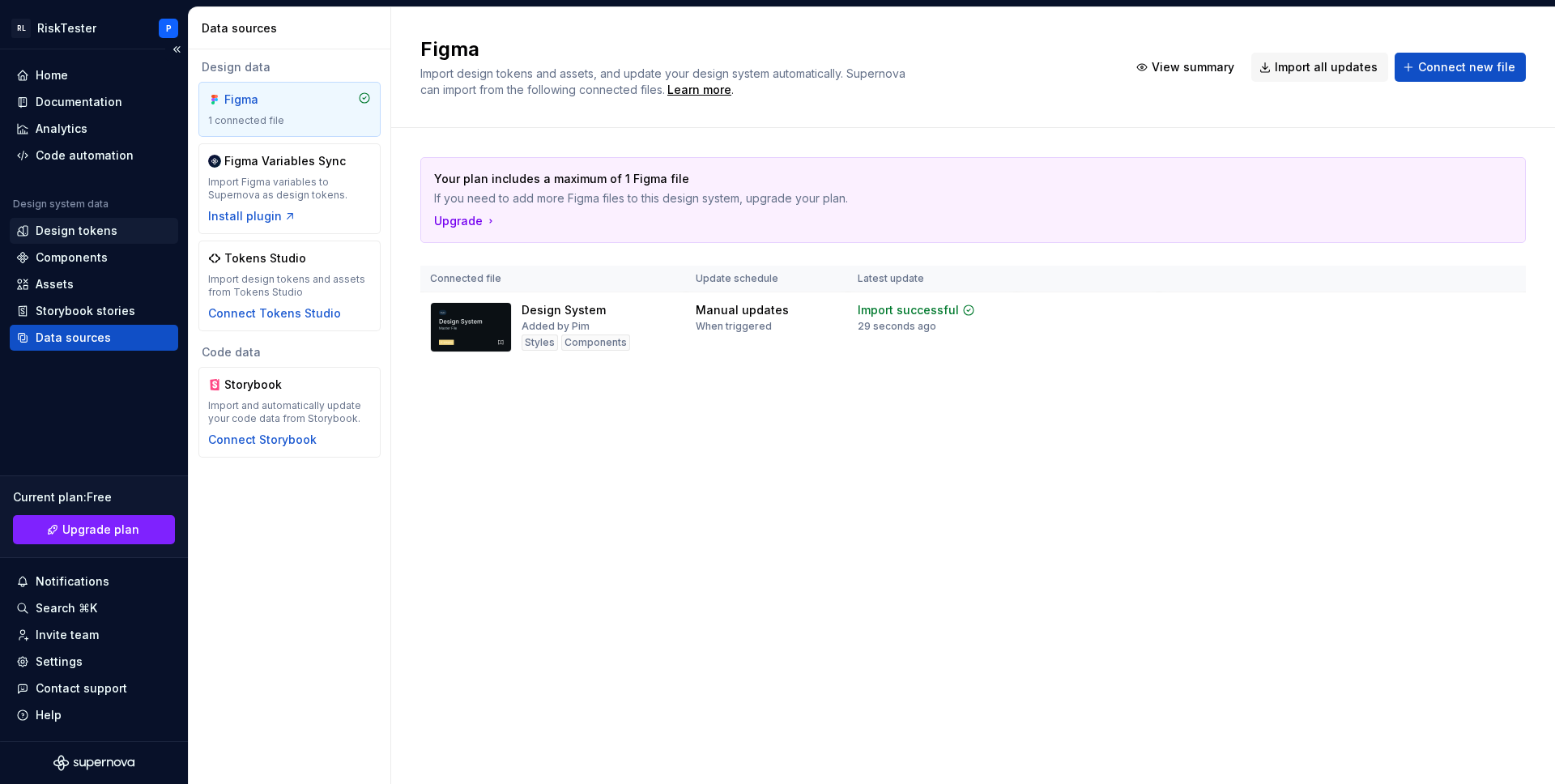
click at [70, 230] on div "Design tokens" at bounding box center [76, 230] width 82 height 16
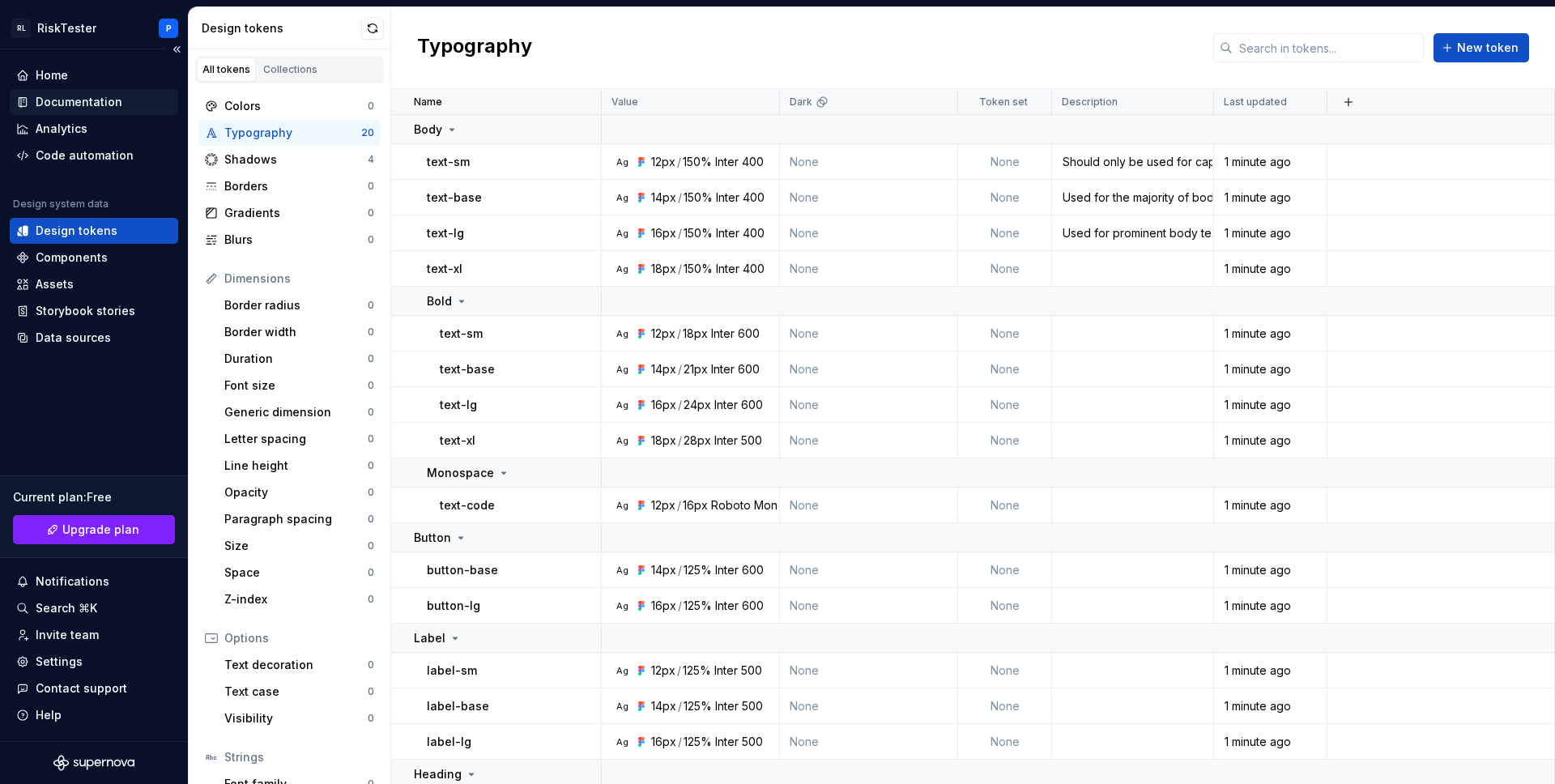
click at [77, 108] on div "Documentation" at bounding box center [79, 101] width 87 height 16
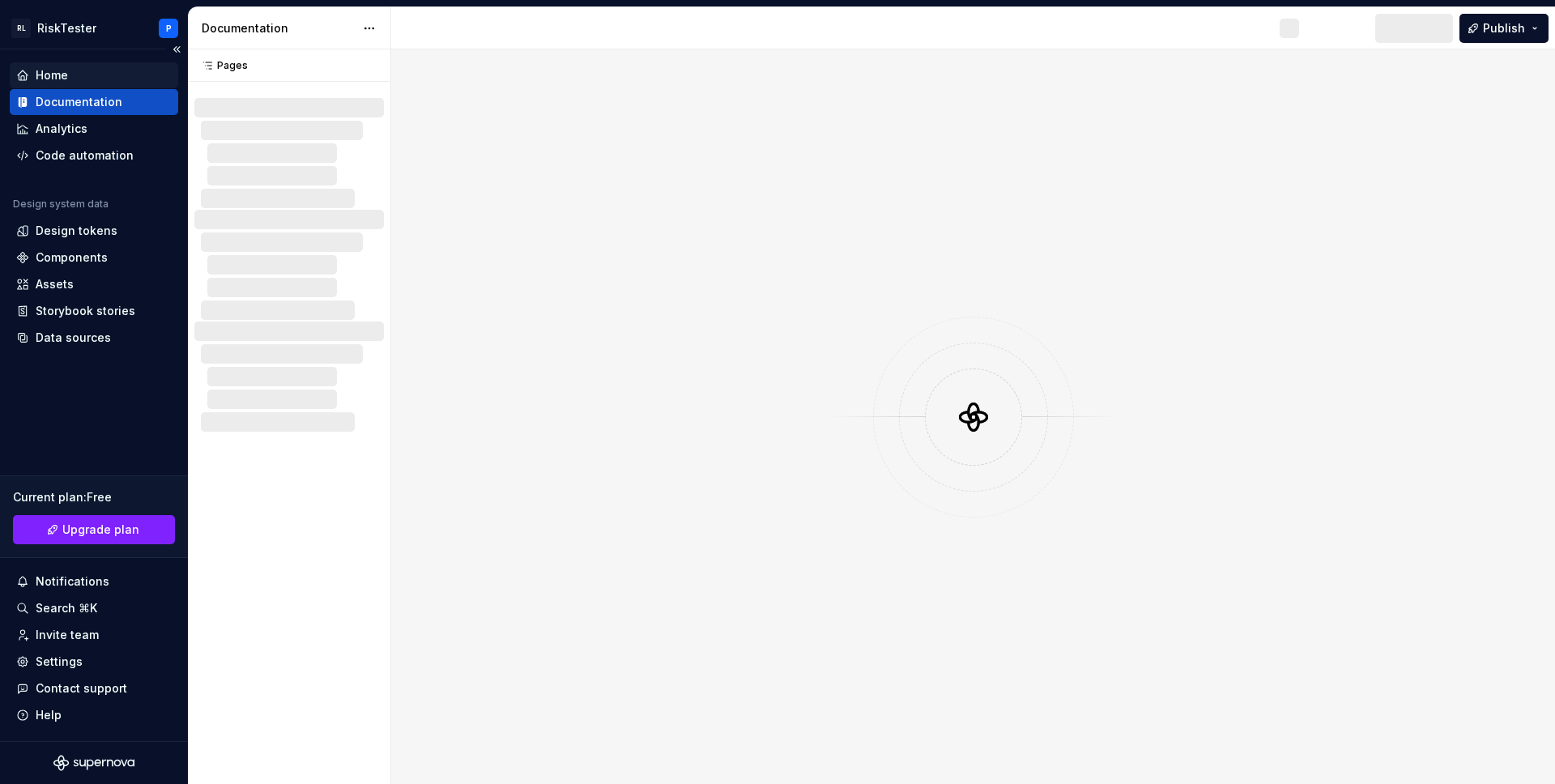
click at [60, 76] on div "Home" at bounding box center [52, 75] width 33 height 16
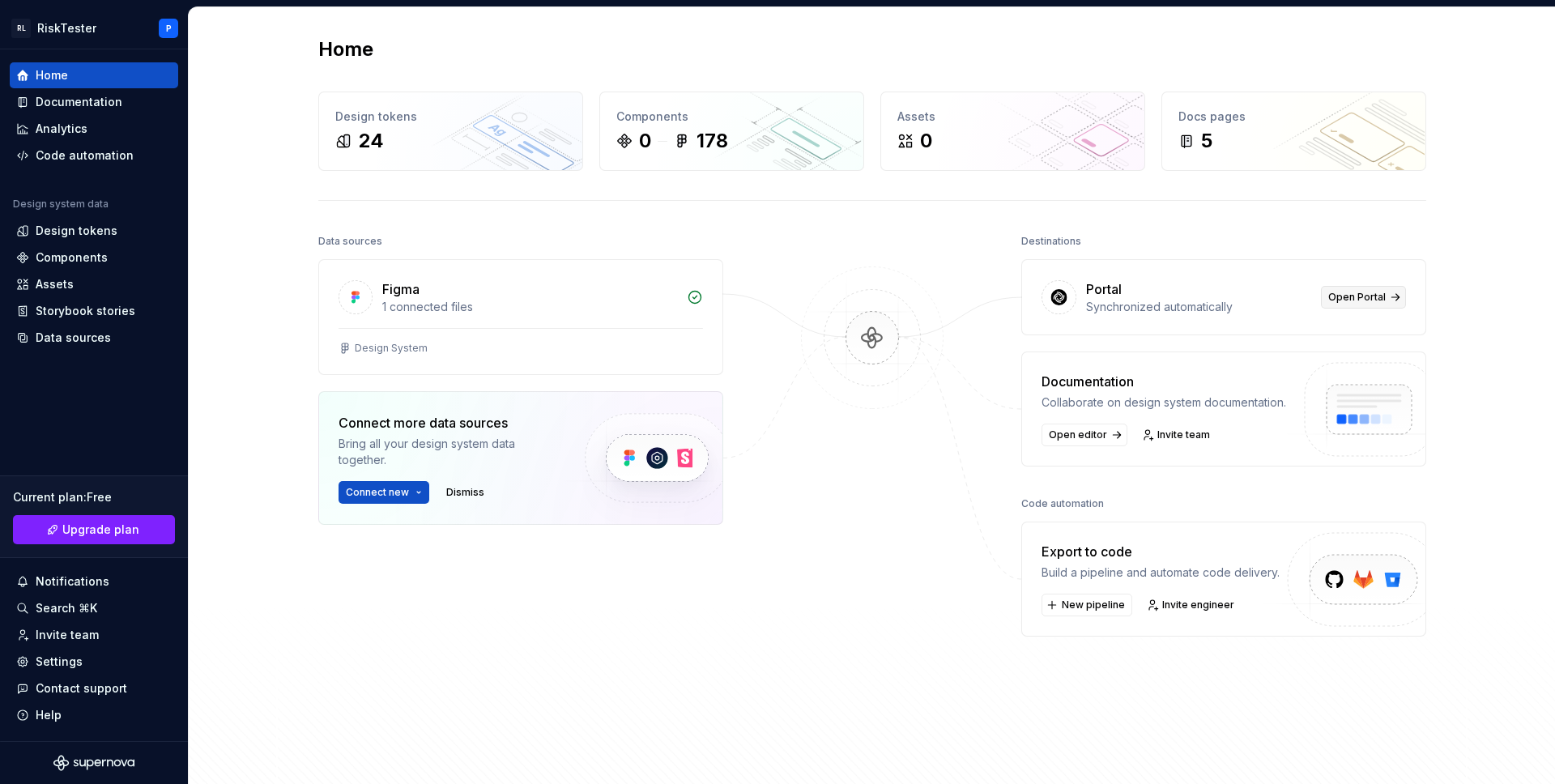
click at [1347, 294] on span "Open Portal" at bounding box center [1357, 297] width 58 height 13
click at [100, 107] on div "Documentation" at bounding box center [79, 101] width 87 height 16
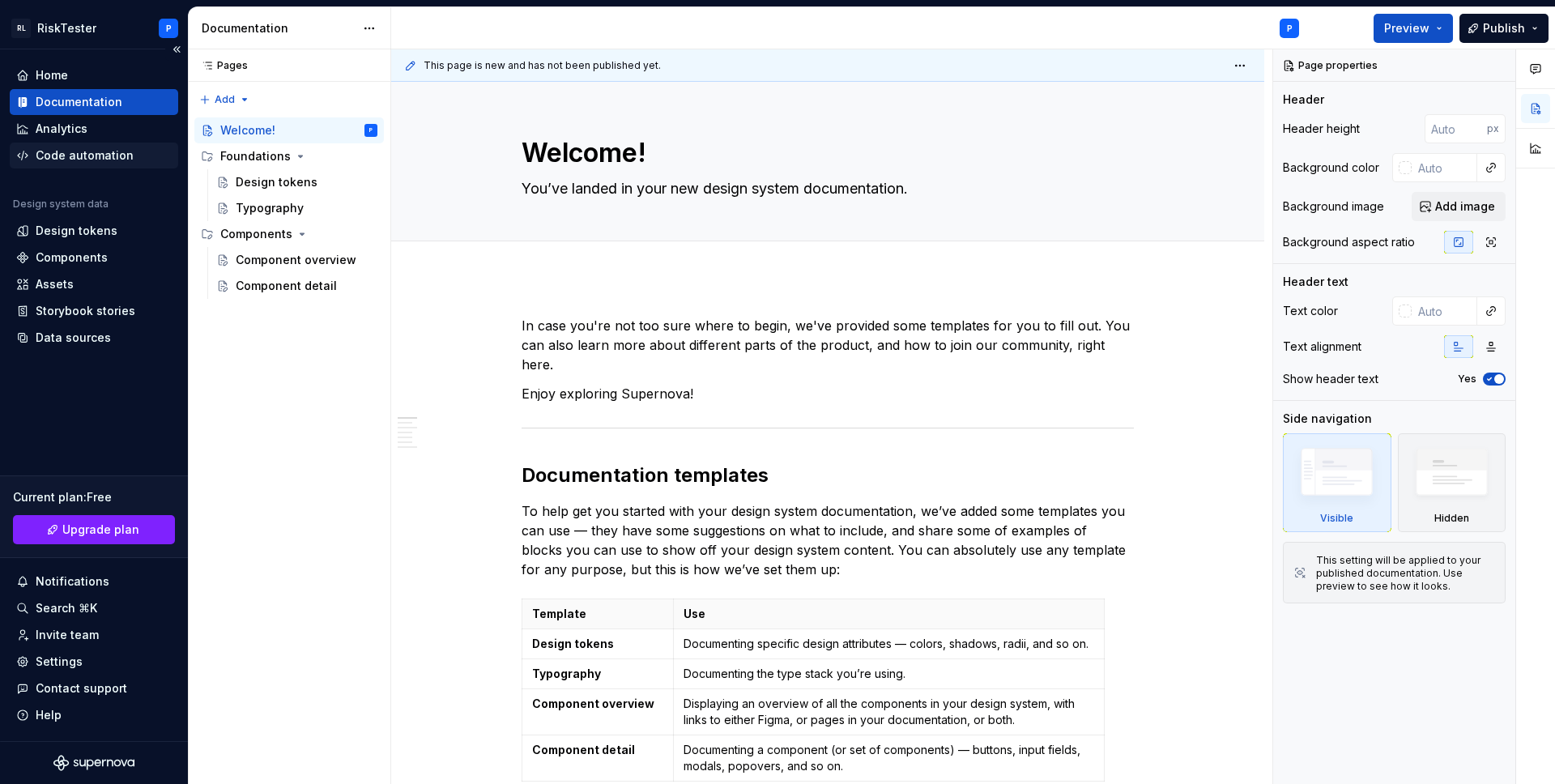
click at [66, 149] on div "Code automation" at bounding box center [85, 155] width 98 height 16
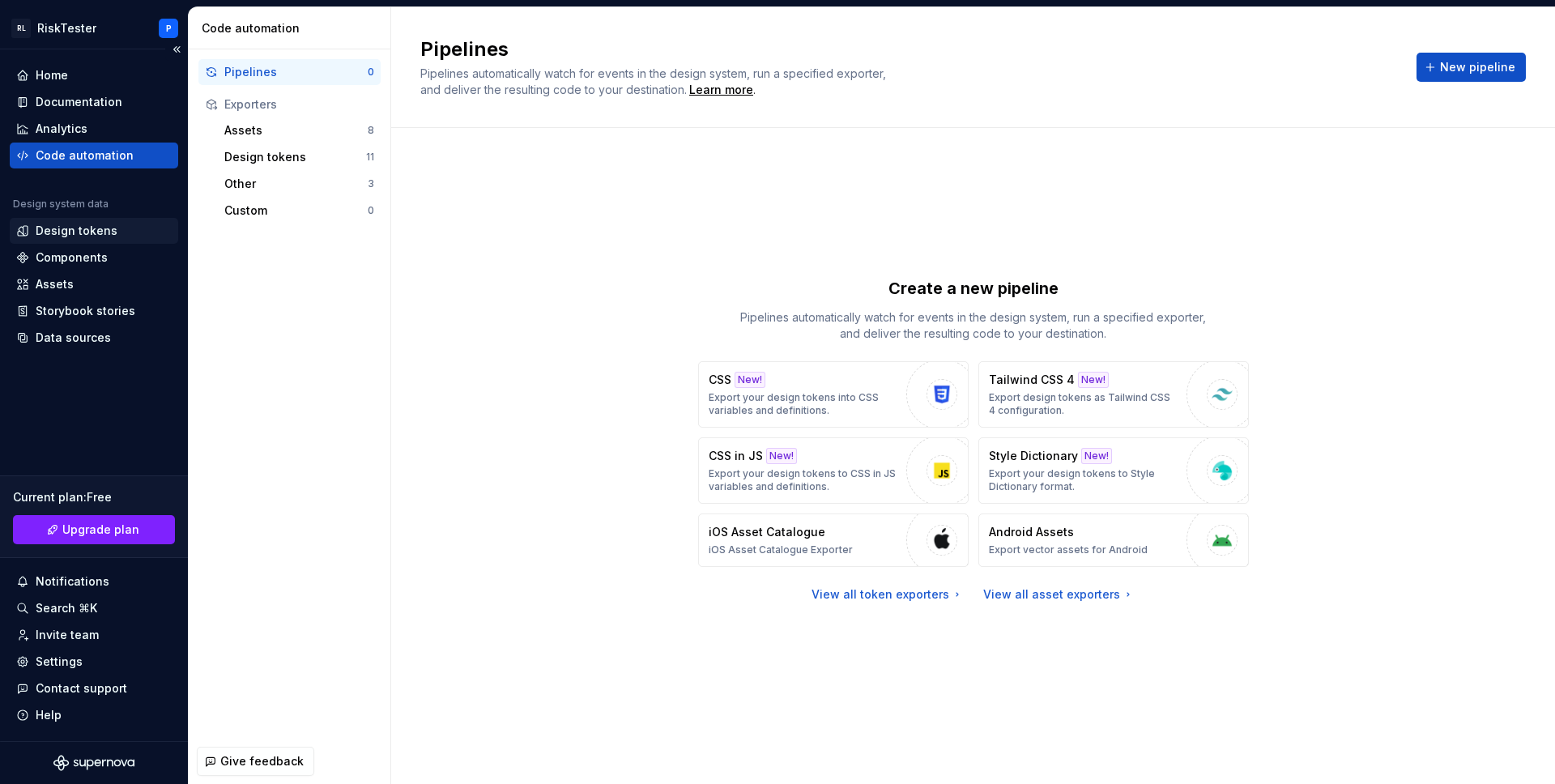
click at [60, 240] on div "Design tokens" at bounding box center [93, 230] width 169 height 26
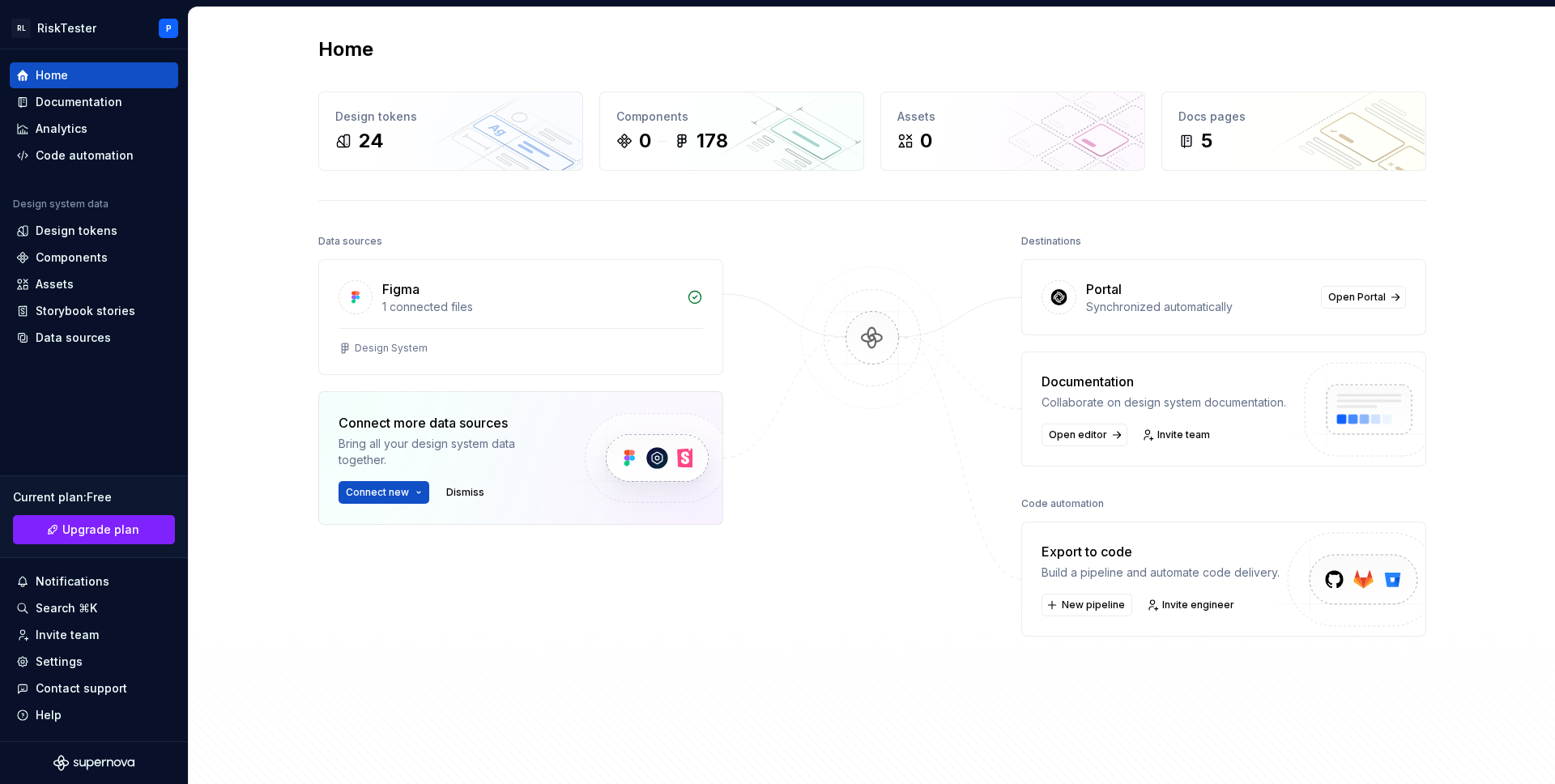
type textarea "*"
